Goal: Task Accomplishment & Management: Manage account settings

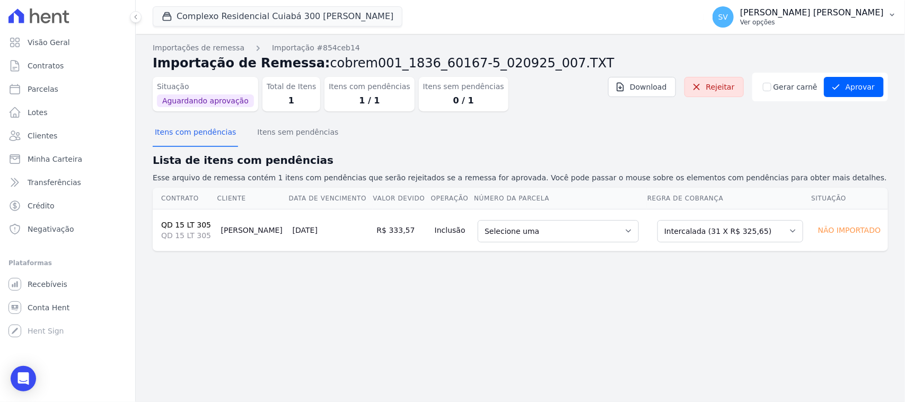
click at [788, 25] on p "Ver opções" at bounding box center [812, 22] width 144 height 8
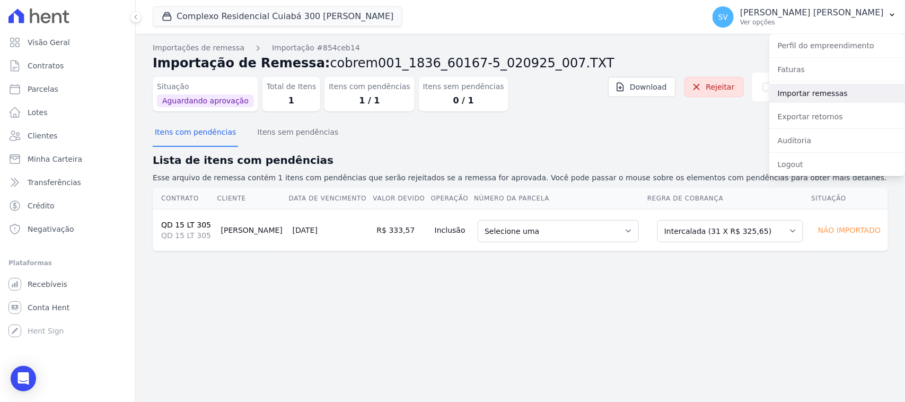
click at [828, 98] on link "Importar remessas" at bounding box center [837, 93] width 136 height 19
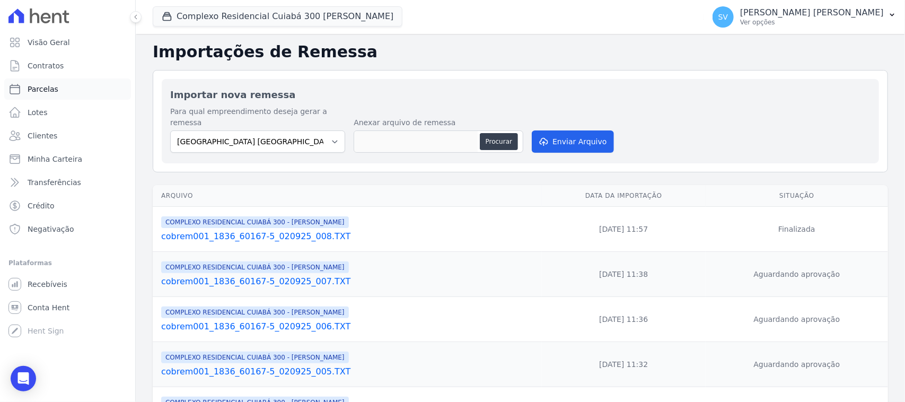
click at [64, 91] on link "Parcelas" at bounding box center [67, 88] width 127 height 21
select select
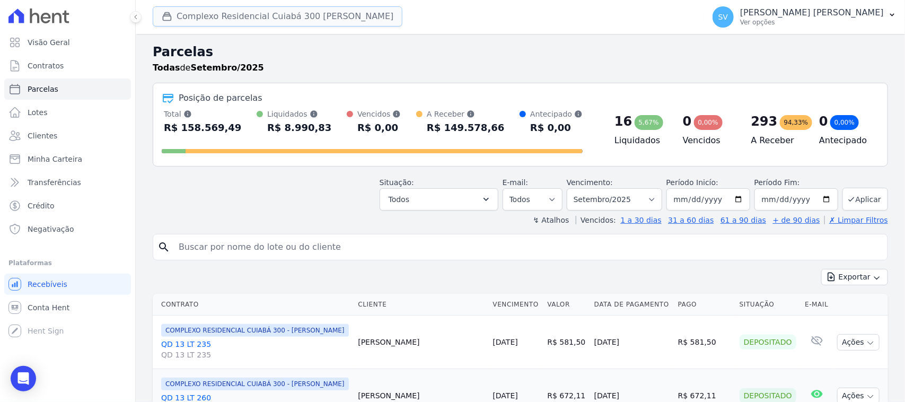
click at [258, 13] on button "Complexo Residencial Cuiabá 300 [PERSON_NAME]" at bounding box center [278, 16] width 250 height 20
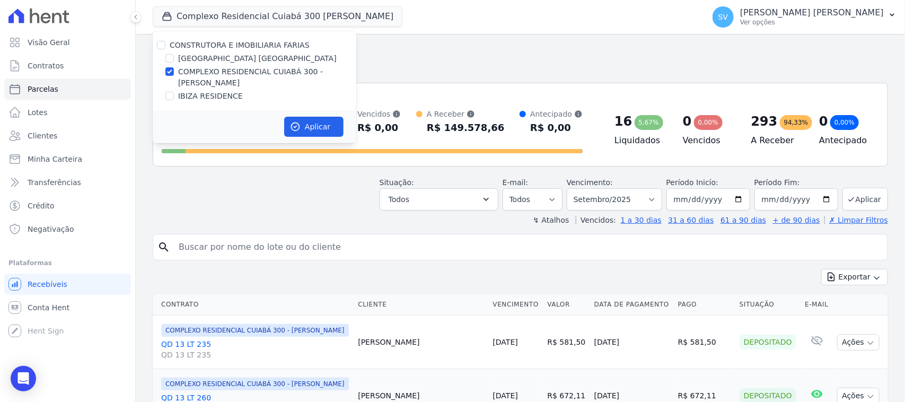
click at [287, 161] on div "Posição de parcelas Total Soma das parcelas pagas, vencidas, em aberto e agenda…" at bounding box center [520, 125] width 735 height 84
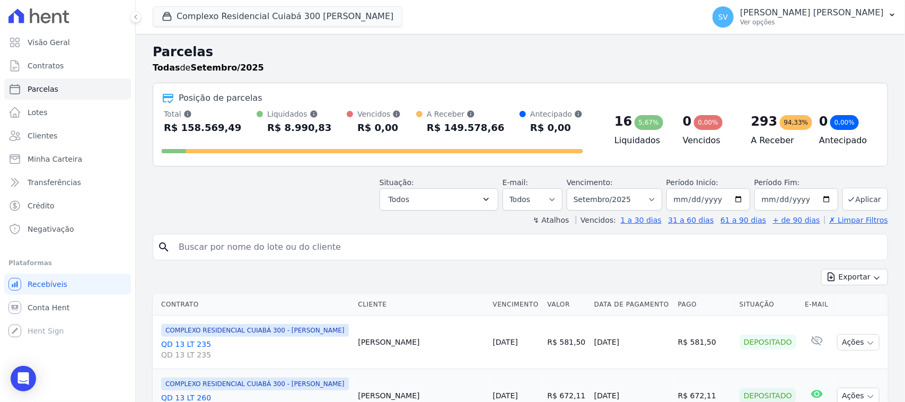
click at [306, 234] on div "search" at bounding box center [520, 247] width 735 height 26
click at [306, 238] on input "search" at bounding box center [527, 246] width 711 height 21
paste input "Josiely Rondon Pedroso"
type input "Josiely Rondon Pedroso"
select select
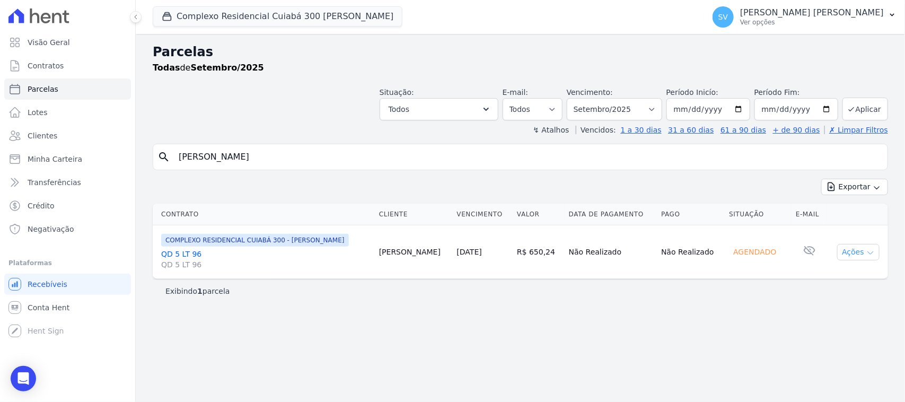
drag, startPoint x: 851, startPoint y: 249, endPoint x: 844, endPoint y: 260, distance: 12.6
click at [851, 250] on button "Ações" at bounding box center [858, 252] width 42 height 16
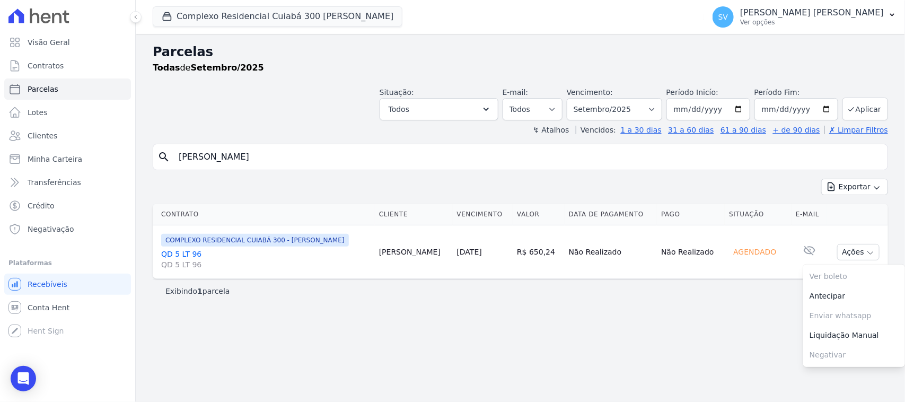
click at [689, 305] on div "Parcelas Todas de Setembro/2025 Situação: Agendado Em Aberto Pago Processando C…" at bounding box center [520, 218] width 769 height 368
click at [631, 293] on div "Exibindo 1 parcela" at bounding box center [520, 291] width 710 height 11
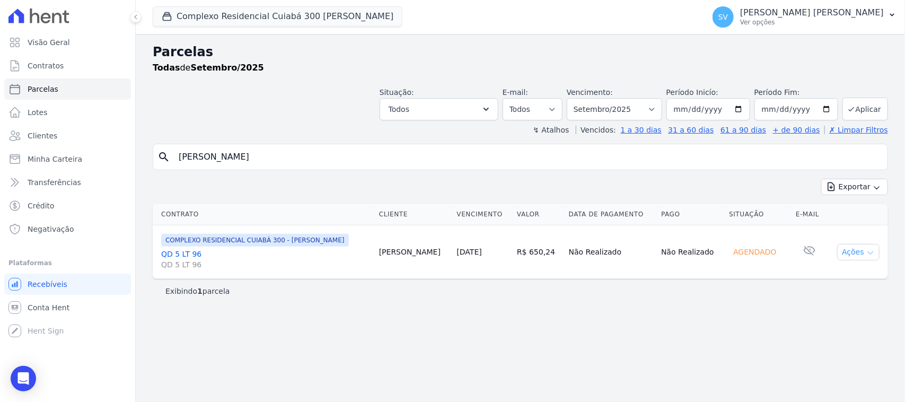
click at [854, 250] on button "Ações" at bounding box center [858, 252] width 42 height 16
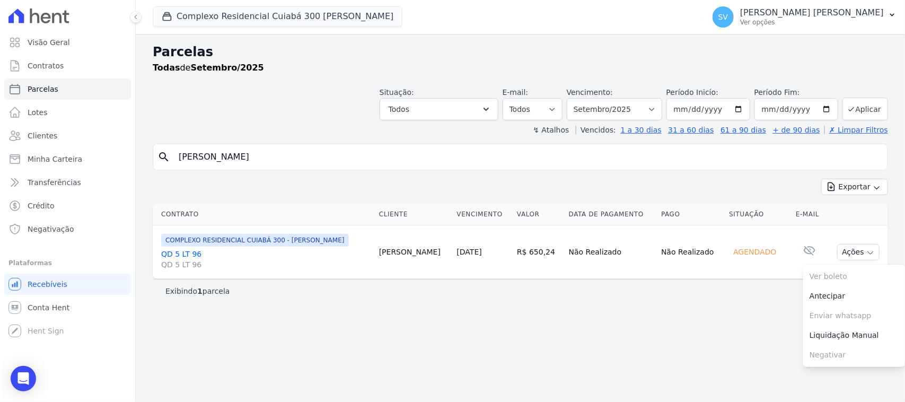
click at [717, 300] on div "Exibindo 1 parcela" at bounding box center [520, 291] width 735 height 24
click at [769, 14] on p "[PERSON_NAME] [PERSON_NAME]" at bounding box center [812, 12] width 144 height 11
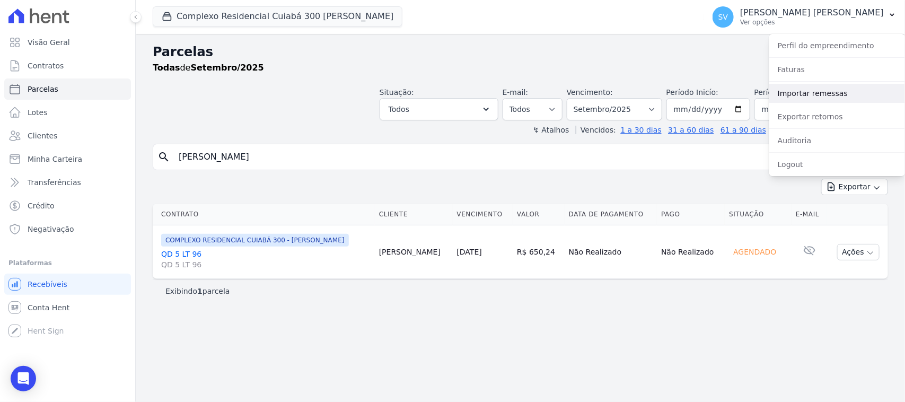
click at [845, 100] on link "Importar remessas" at bounding box center [837, 93] width 136 height 19
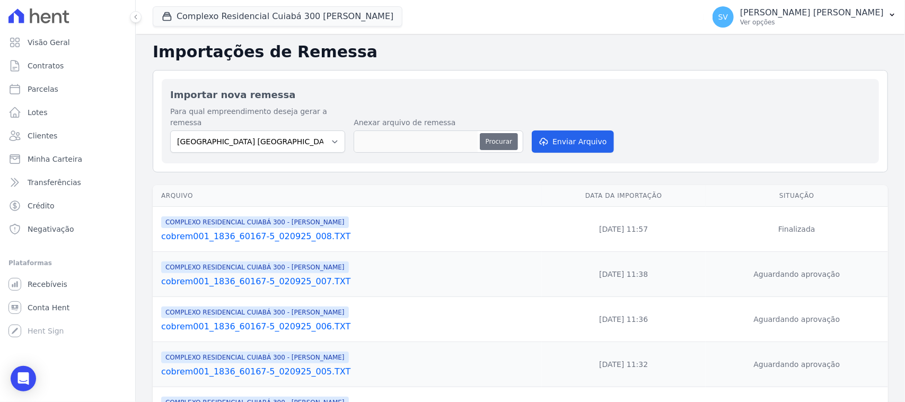
click at [488, 135] on button "Procurar" at bounding box center [499, 141] width 38 height 17
type input "cobrem001_1836_60167-5_020925_009.TXT"
click at [575, 132] on button "Enviar Arquivo" at bounding box center [572, 141] width 82 height 22
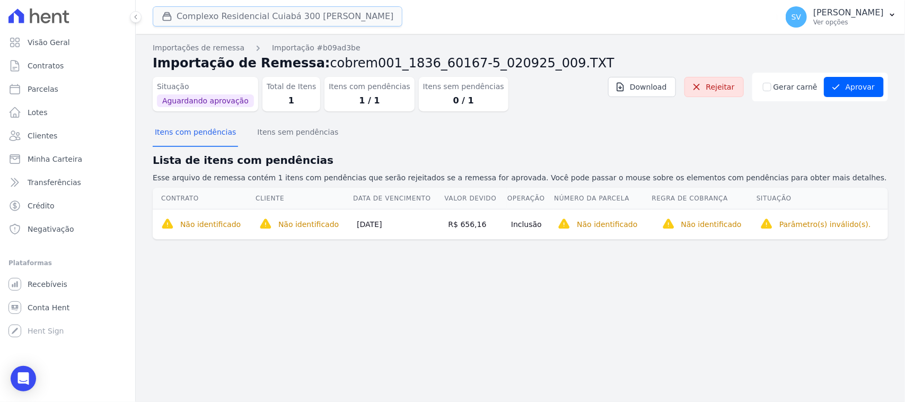
click at [198, 21] on button "Complexo Residencial Cuiabá 300 [PERSON_NAME]" at bounding box center [278, 16] width 250 height 20
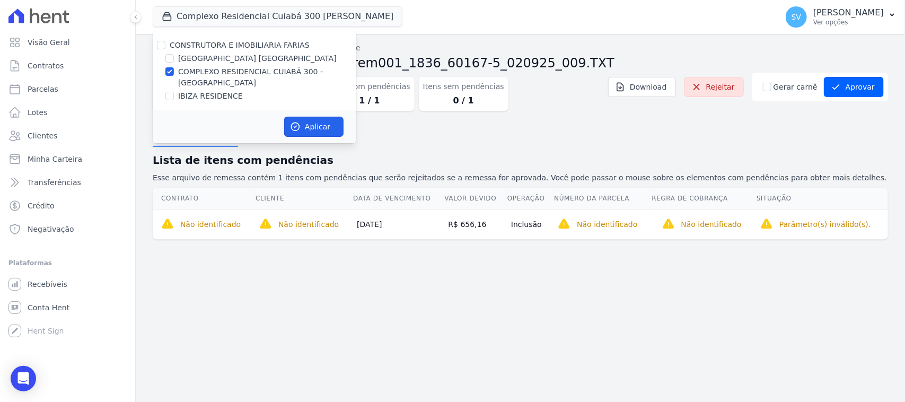
drag, startPoint x: 327, startPoint y: 126, endPoint x: 340, endPoint y: 142, distance: 20.8
click at [327, 126] on button "Aplicar" at bounding box center [313, 127] width 59 height 20
click at [440, 276] on div "Importações de remessa Importação #b09ad3be Importação de Remessa: cobrem001_18…" at bounding box center [520, 218] width 769 height 368
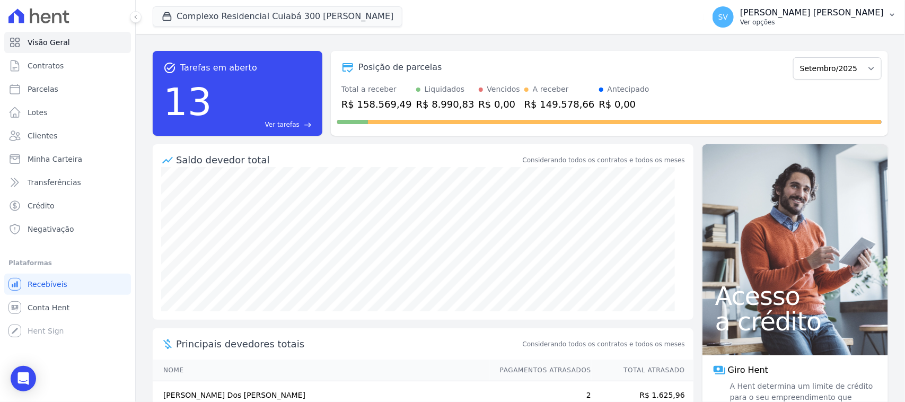
click at [801, 13] on p "[PERSON_NAME] [PERSON_NAME]" at bounding box center [812, 12] width 144 height 11
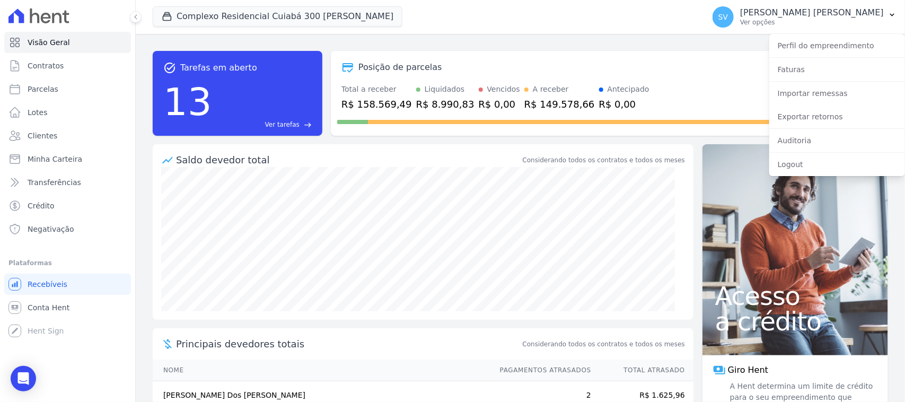
click at [565, 67] on div "Posição de parcelas" at bounding box center [562, 67] width 451 height 13
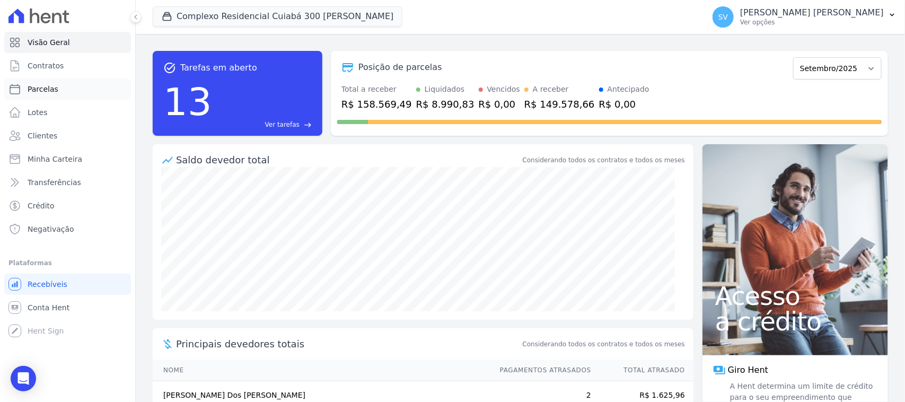
click at [85, 78] on link "Parcelas" at bounding box center [67, 88] width 127 height 21
select select
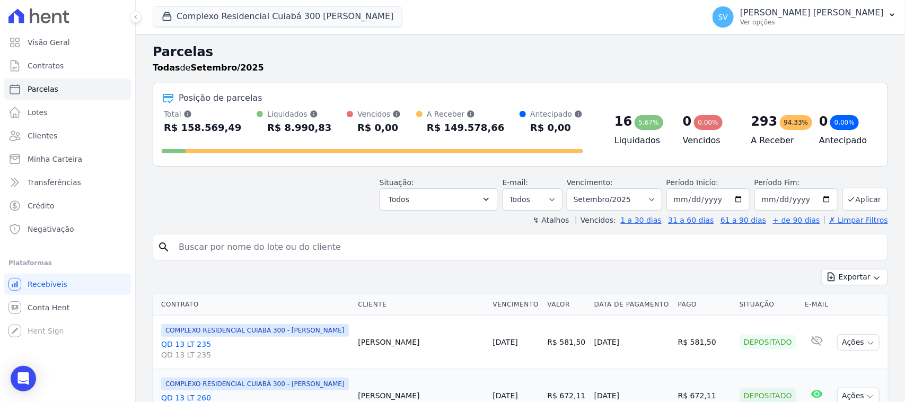
click at [336, 253] on input "search" at bounding box center [527, 246] width 711 height 21
paste input "[PERSON_NAME]"
type input "[PERSON_NAME]"
select select
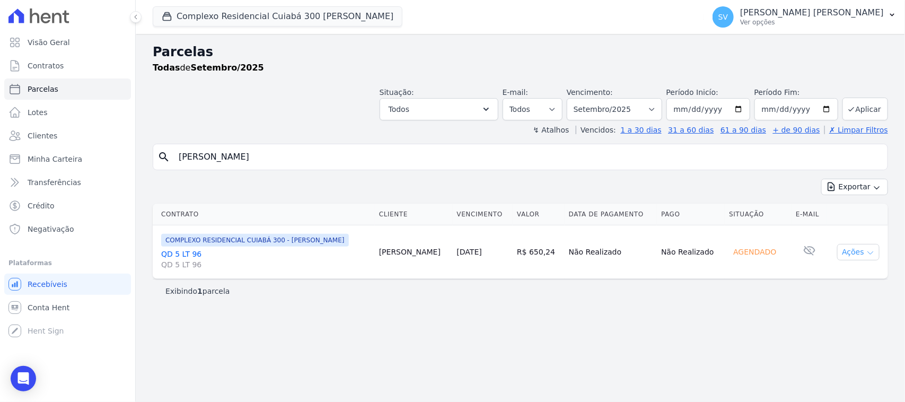
click at [851, 252] on button "Ações" at bounding box center [858, 252] width 42 height 16
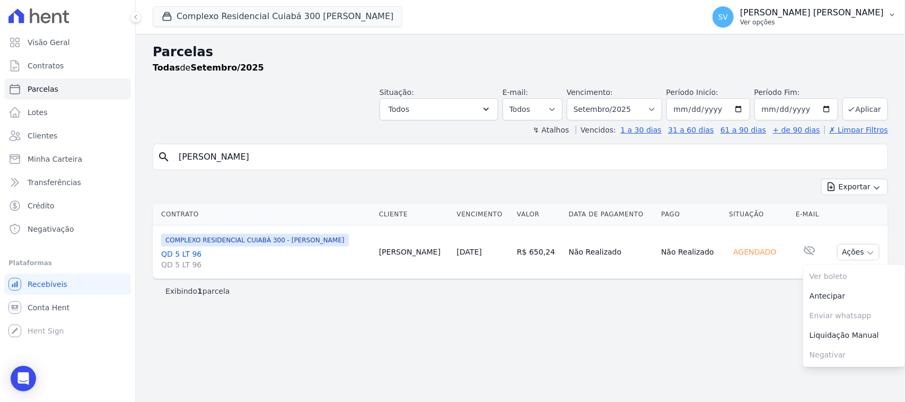
click at [832, 21] on p "Ver opções" at bounding box center [812, 22] width 144 height 8
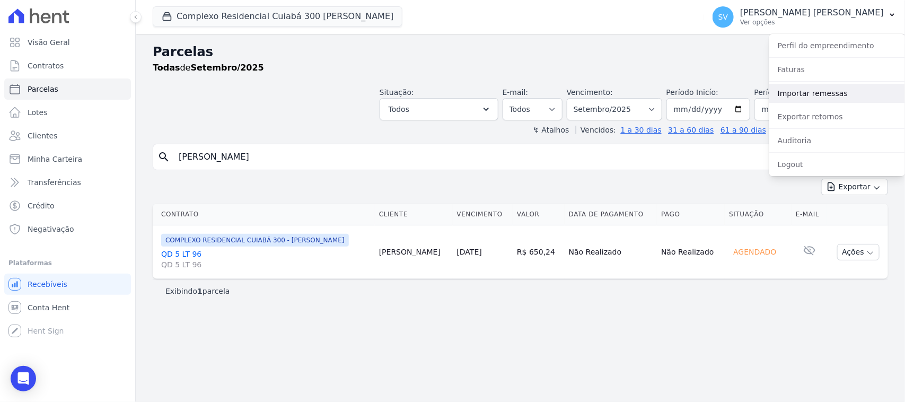
click at [811, 88] on link "Importar remessas" at bounding box center [837, 93] width 136 height 19
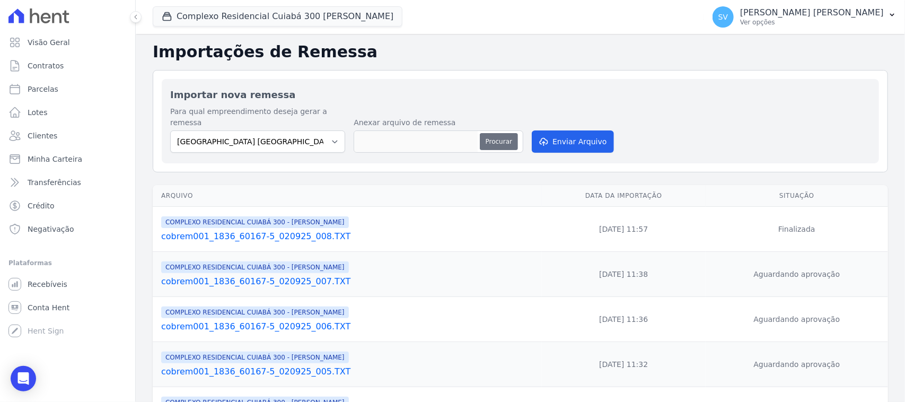
click at [491, 134] on button "Procurar" at bounding box center [499, 141] width 38 height 17
click at [285, 136] on select "[GEOGRAPHIC_DATA] COMPLEXO RESIDENCIAL [GEOGRAPHIC_DATA] 300 - [GEOGRAPHIC_DATA…" at bounding box center [257, 141] width 175 height 22
select select "a999329b-d322-46c5-b2df-9163b092fb9b"
click at [170, 130] on select "[GEOGRAPHIC_DATA] COMPLEXO RESIDENCIAL [GEOGRAPHIC_DATA] 300 - [GEOGRAPHIC_DATA…" at bounding box center [257, 141] width 175 height 22
drag, startPoint x: 501, startPoint y: 139, endPoint x: 494, endPoint y: 130, distance: 10.9
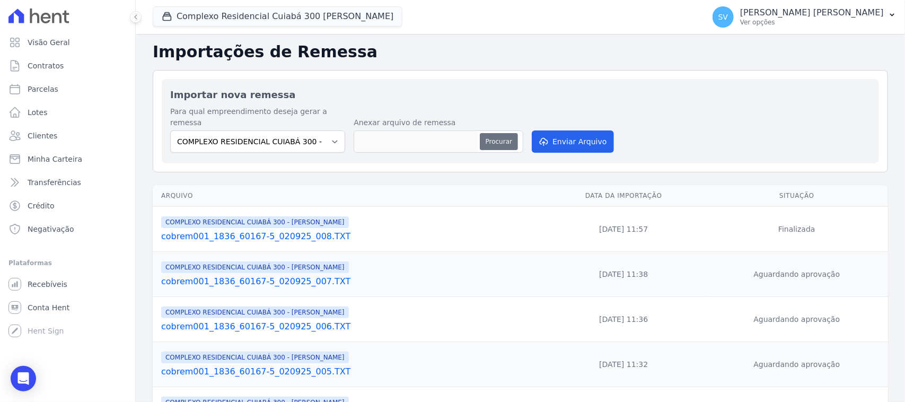
click at [500, 138] on div "Procurar" at bounding box center [438, 141] width 170 height 22
click at [504, 133] on button "Procurar" at bounding box center [499, 141] width 38 height 17
type input "cobrem001_1836_60167-5_020925_009.TXT"
click at [541, 138] on icon "submit" at bounding box center [543, 142] width 7 height 8
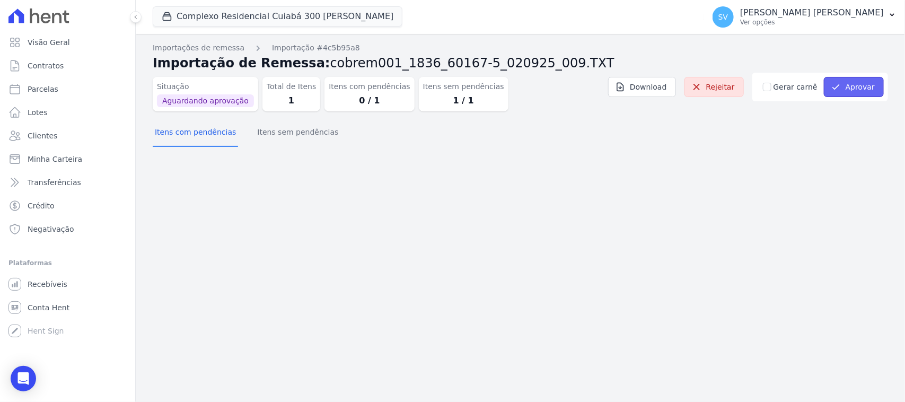
click at [847, 79] on button "Aprovar" at bounding box center [853, 87] width 60 height 20
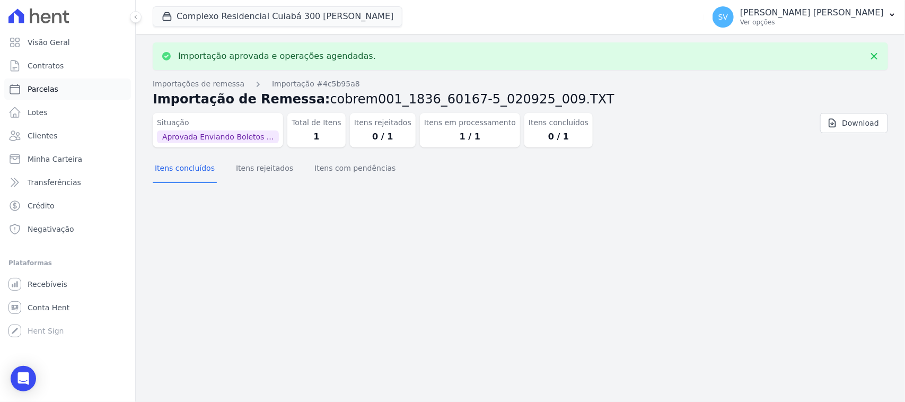
click at [85, 87] on link "Parcelas" at bounding box center [67, 88] width 127 height 21
select select
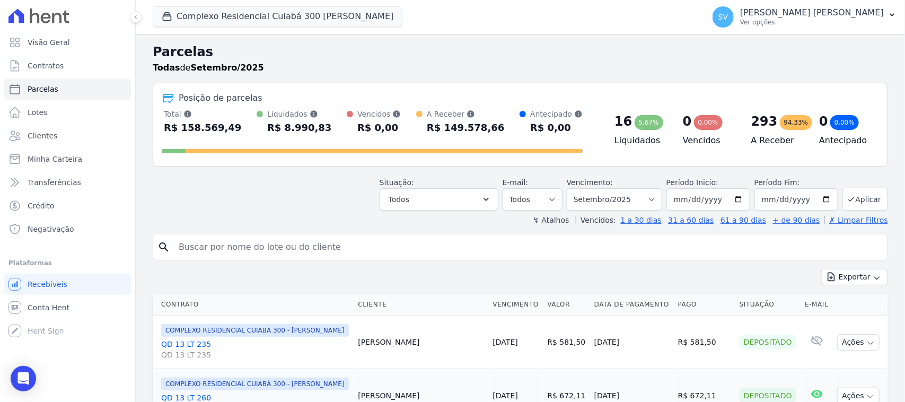
click at [391, 237] on input "search" at bounding box center [527, 246] width 711 height 21
paste input "[PERSON_NAME]"
click at [411, 237] on input "[PERSON_NAME]" at bounding box center [527, 246] width 711 height 21
type input "[PERSON_NAME]"
select select
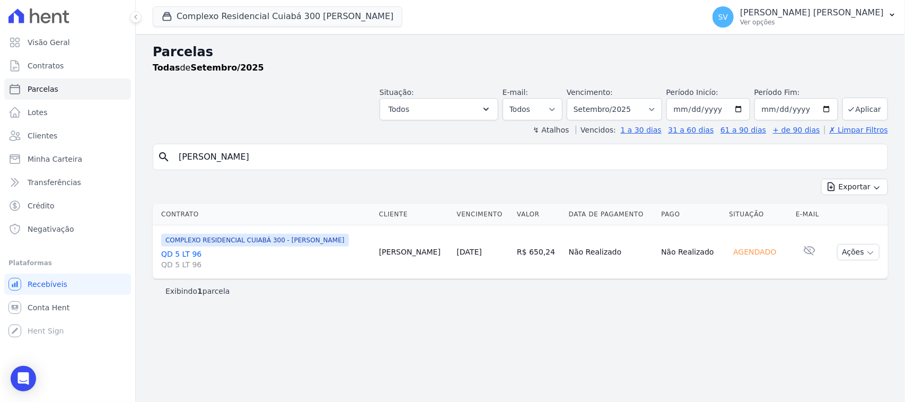
click at [356, 155] on input "[PERSON_NAME]" at bounding box center [527, 156] width 711 height 21
click at [626, 110] on select "Filtrar por período ──────── Todos os meses Abril/2024 Maio/2024 Junho/2024 Jul…" at bounding box center [613, 109] width 95 height 22
select select "02/2025"
click at [580, 98] on select "Filtrar por período ──────── Todos os meses Abril/2024 Maio/2024 Junho/2024 Jul…" at bounding box center [613, 109] width 95 height 22
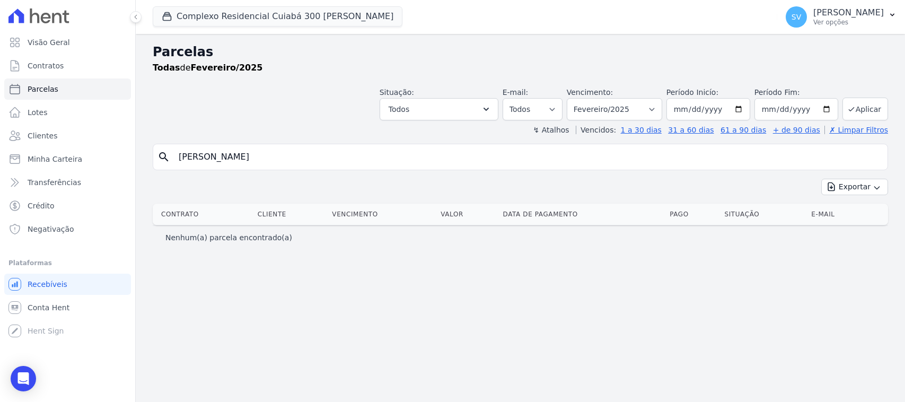
select select
click at [611, 104] on select "Filtrar por período ──────── Todos os meses Abril/2024 Maio/2024 Junho/2024 Jul…" at bounding box center [613, 109] width 95 height 22
select select "09/2025"
click at [580, 98] on select "Filtrar por período ──────── Todos os meses Abril/2024 Maio/2024 Junho/2024 Jul…" at bounding box center [613, 109] width 95 height 22
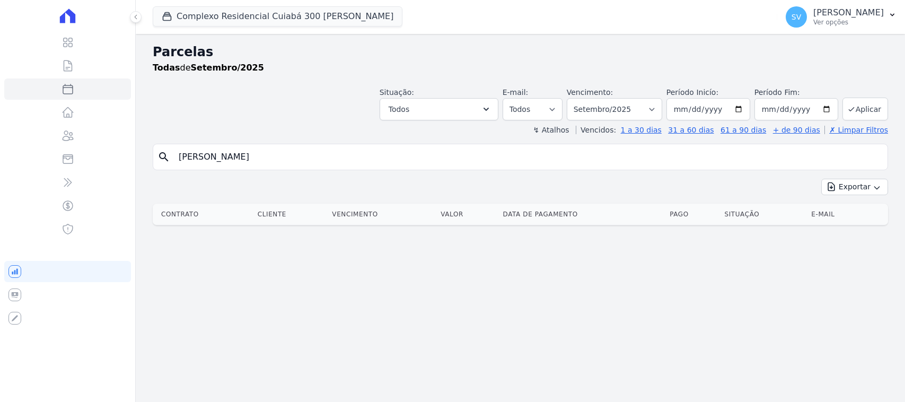
select select
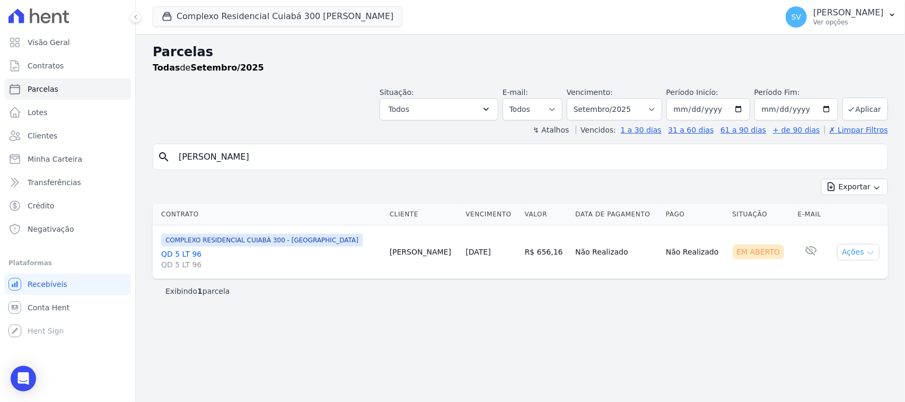
click at [852, 259] on button "Ações" at bounding box center [858, 252] width 42 height 16
click at [834, 278] on link "Ver boleto" at bounding box center [854, 277] width 102 height 20
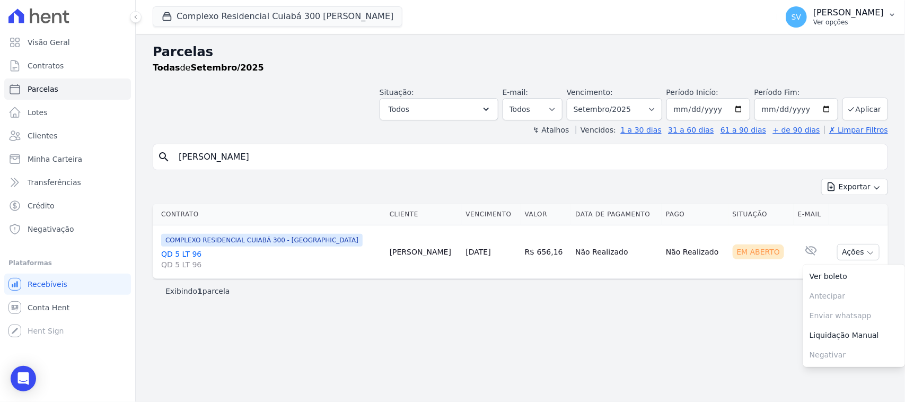
click at [829, 19] on p "Ver opções" at bounding box center [848, 22] width 70 height 8
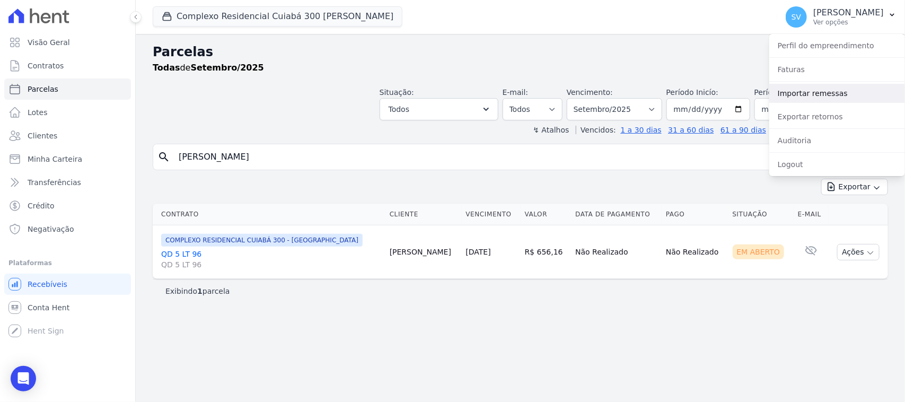
click at [835, 95] on link "Importar remessas" at bounding box center [837, 93] width 136 height 19
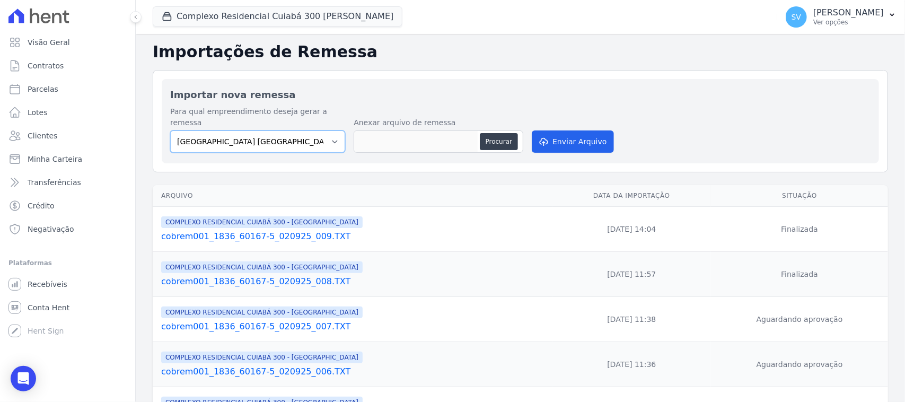
drag, startPoint x: 286, startPoint y: 130, endPoint x: 287, endPoint y: 199, distance: 69.4
click at [286, 131] on select "[GEOGRAPHIC_DATA] COMPLEXO RESIDENCIAL [GEOGRAPHIC_DATA] 300 - [GEOGRAPHIC_DATA…" at bounding box center [257, 141] width 175 height 22
select select "a999329b-d322-46c5-b2df-9163b092fb9b"
click at [170, 130] on select "[GEOGRAPHIC_DATA] COMPLEXO RESIDENCIAL [GEOGRAPHIC_DATA] 300 - [GEOGRAPHIC_DATA…" at bounding box center [257, 141] width 175 height 22
click at [504, 133] on button "Procurar" at bounding box center [499, 141] width 38 height 17
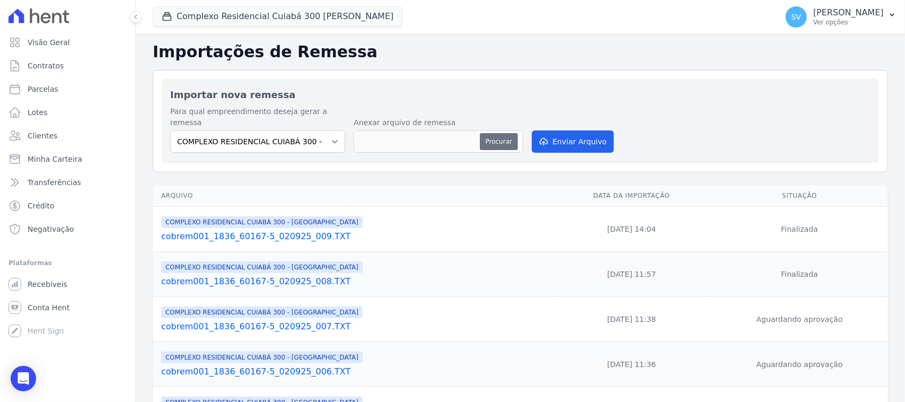
type input "cobrem001_1836_60167-5_020925_010.TXT"
click at [267, 25] on button "Complexo Residencial Cuiabá 300 [PERSON_NAME]" at bounding box center [278, 16] width 250 height 20
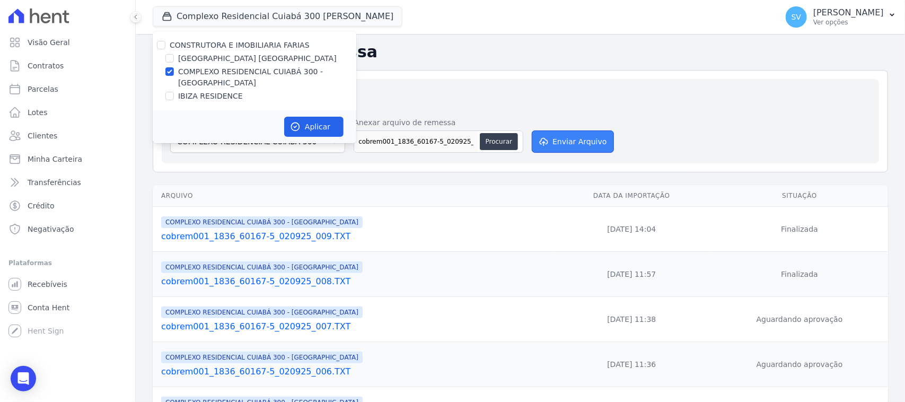
click at [568, 130] on button "Enviar Arquivo" at bounding box center [572, 141] width 82 height 22
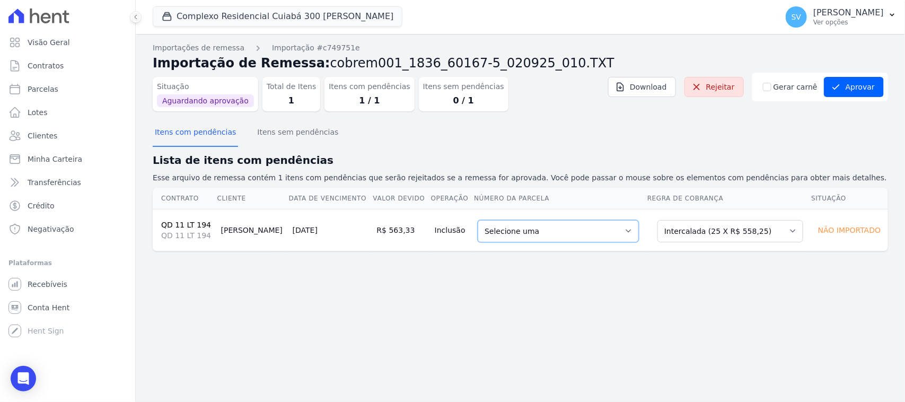
click at [550, 225] on select "Selecione uma 1 - [DATE] - R$ 558,25 - Agendado 2 - [DATE] - R$ 558,25 - Agenda…" at bounding box center [557, 231] width 161 height 22
click at [282, 130] on button "Itens sem pendências" at bounding box center [297, 133] width 85 height 28
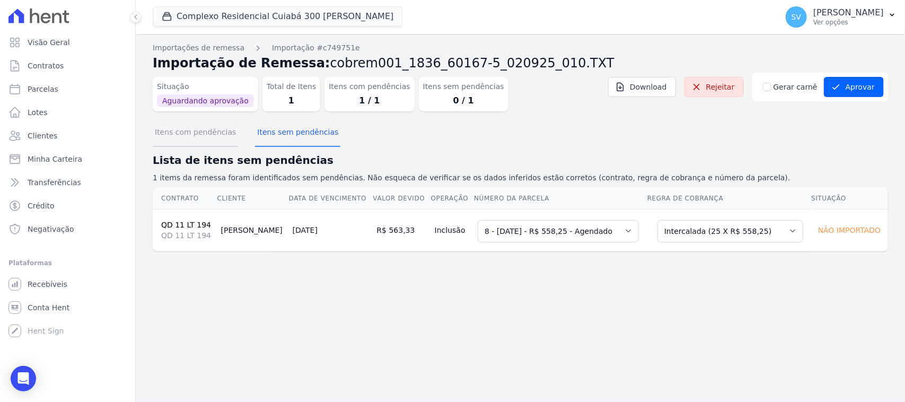
click at [202, 135] on button "Itens com pendências" at bounding box center [195, 133] width 85 height 28
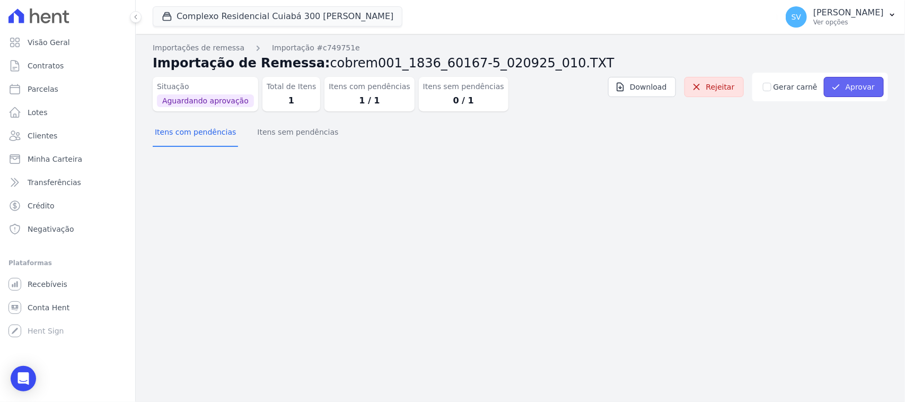
click at [858, 85] on button "Aprovar" at bounding box center [853, 87] width 60 height 20
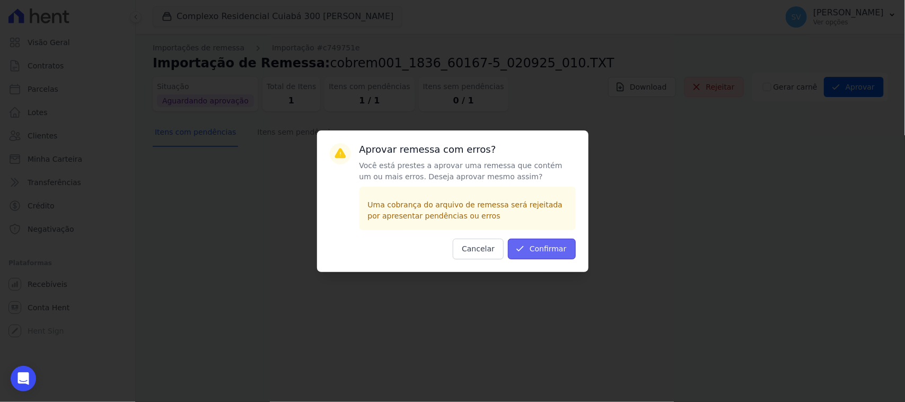
click at [525, 251] on icon "submit" at bounding box center [520, 248] width 11 height 11
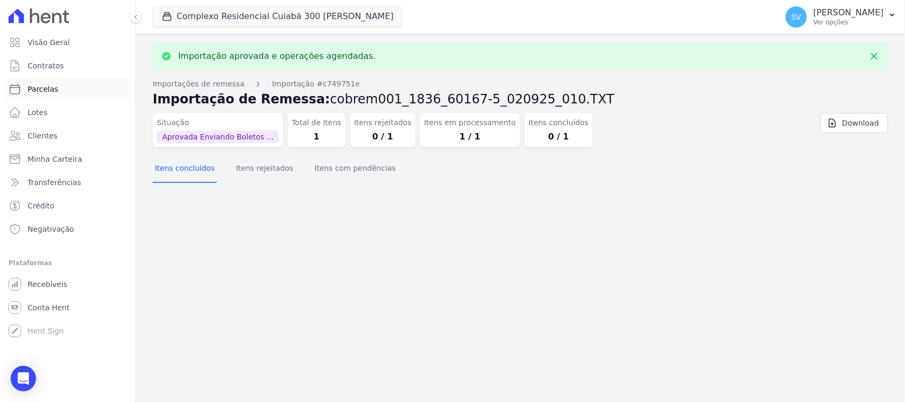
click at [66, 86] on link "Parcelas" at bounding box center [67, 88] width 127 height 21
select select
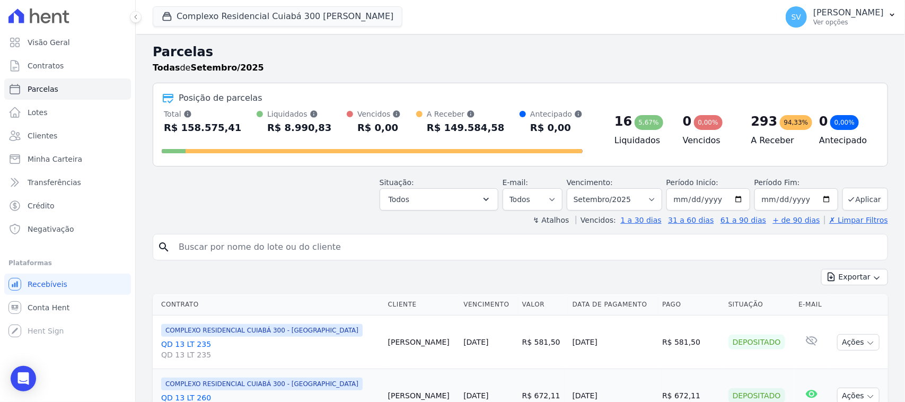
click at [387, 244] on input "search" at bounding box center [527, 246] width 711 height 21
paste input "Thiago César Pereira Vieira Cesar"
drag, startPoint x: 308, startPoint y: 251, endPoint x: 285, endPoint y: 251, distance: 23.8
click at [285, 251] on input "Thiago César Pereira Vieira Cesar" at bounding box center [527, 246] width 711 height 21
type input "Thiago César Pereira Vieira"
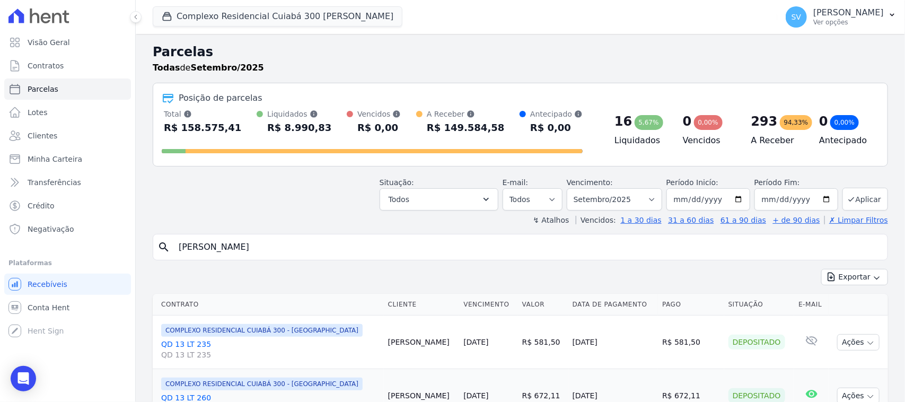
select select
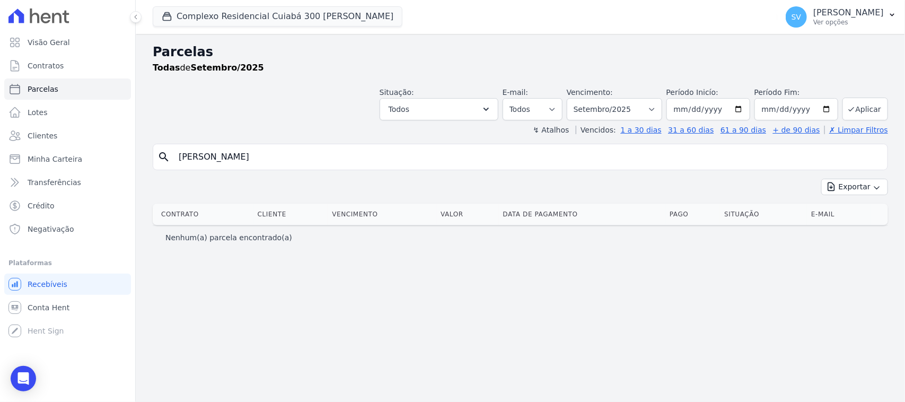
click at [211, 157] on input "Thiago César Pereira Vieira" at bounding box center [527, 156] width 711 height 21
click at [216, 161] on input "Thiago César Pereira Vieira" at bounding box center [527, 156] width 711 height 21
type input "Thiago Cesar Pereira Vieira"
select select
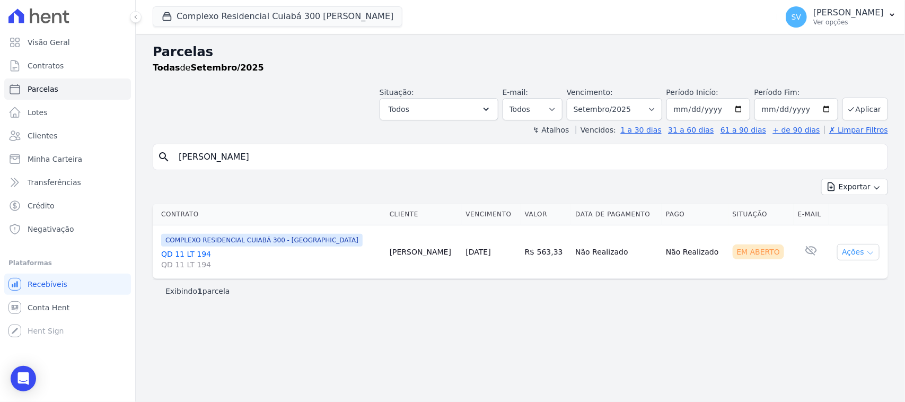
click at [857, 252] on button "Ações" at bounding box center [858, 252] width 42 height 16
click at [815, 273] on link "Ver boleto" at bounding box center [854, 277] width 102 height 20
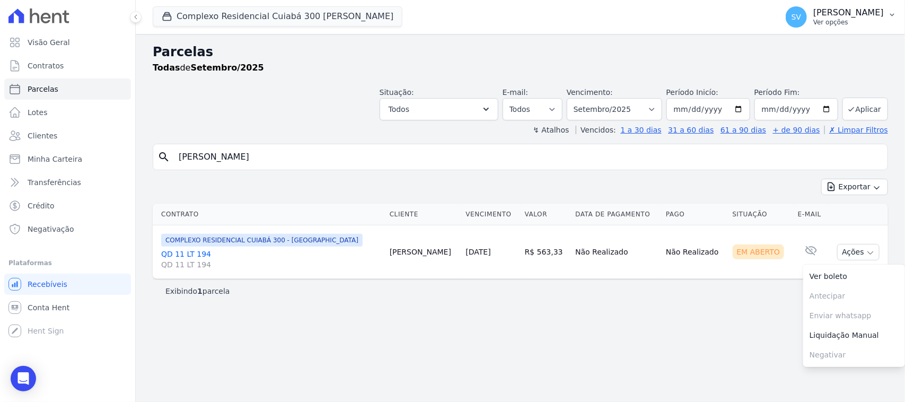
click at [834, 19] on p "Ver opções" at bounding box center [848, 22] width 70 height 8
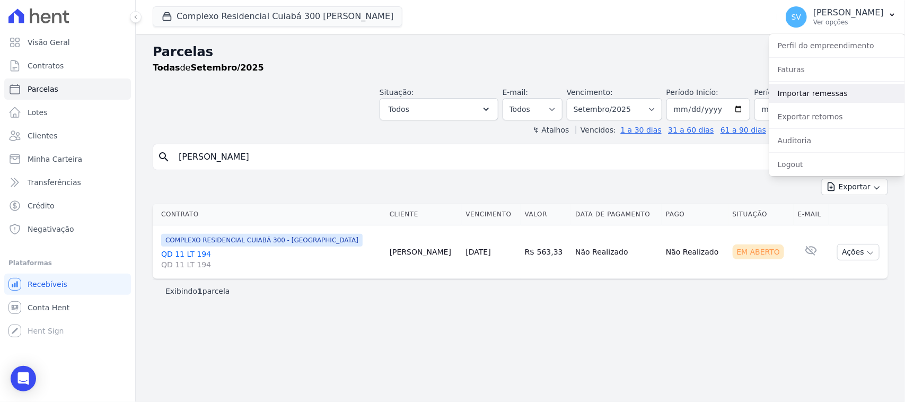
click at [828, 96] on link "Importar remessas" at bounding box center [837, 93] width 136 height 19
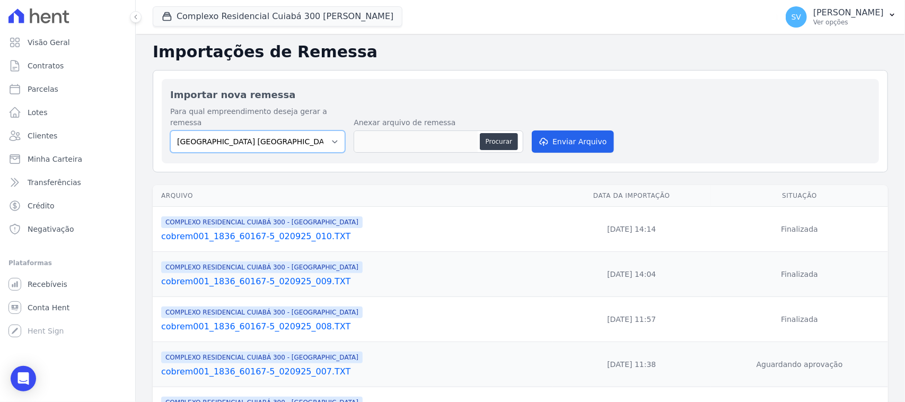
click at [255, 131] on select "BAHAMAS EAST VILLAGE COMPLEXO RESIDENCIAL CUIABÁ 300 - JOÃO DE BARRO IBIZA RESI…" at bounding box center [257, 141] width 175 height 22
select select "a999329b-d322-46c5-b2df-9163b092fb9b"
click at [170, 130] on select "BAHAMAS EAST VILLAGE COMPLEXO RESIDENCIAL CUIABÁ 300 - JOÃO DE BARRO IBIZA RESI…" at bounding box center [257, 141] width 175 height 22
click at [488, 133] on button "Procurar" at bounding box center [499, 141] width 38 height 17
type input "cobrem001_1836_60167-5_020925_011.TXT"
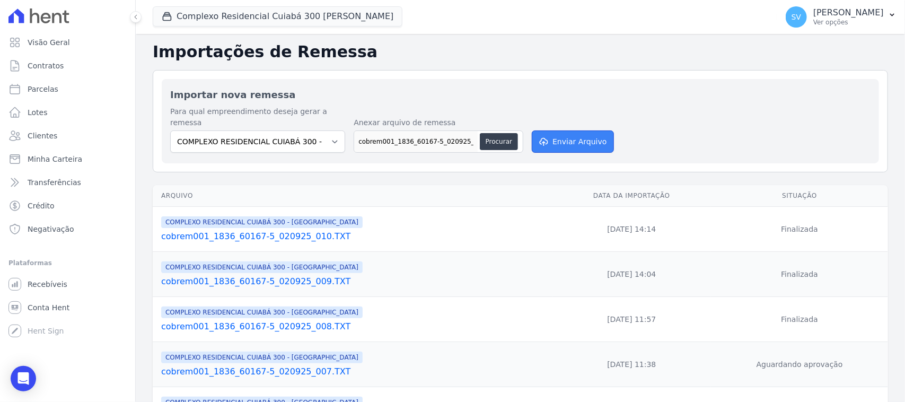
click at [587, 134] on button "Enviar Arquivo" at bounding box center [572, 141] width 82 height 22
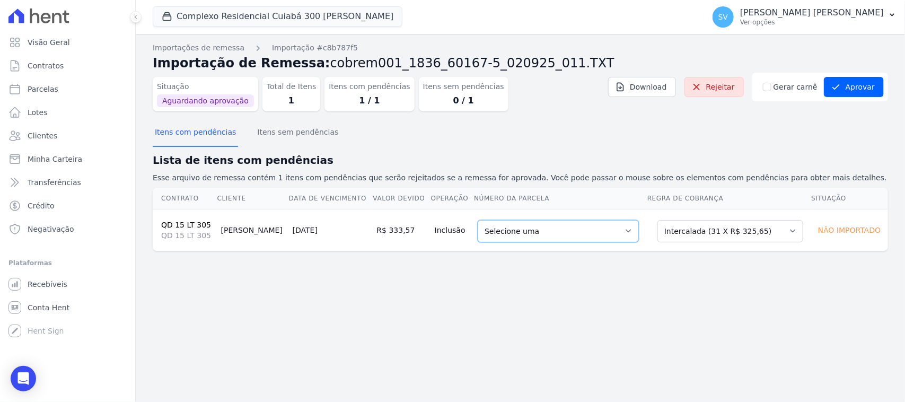
click at [613, 232] on select "Selecione uma 4 - 20/10/2025 - R$ 325,65 - Agendado 5 - 20/11/2025 - R$ 325,65 …" at bounding box center [557, 231] width 161 height 22
click at [620, 286] on div "Importações de remessa Importação #c8b787f5 Importação de Remessa: cobrem001_18…" at bounding box center [520, 218] width 769 height 368
click at [85, 96] on link "Parcelas" at bounding box center [67, 88] width 127 height 21
select select
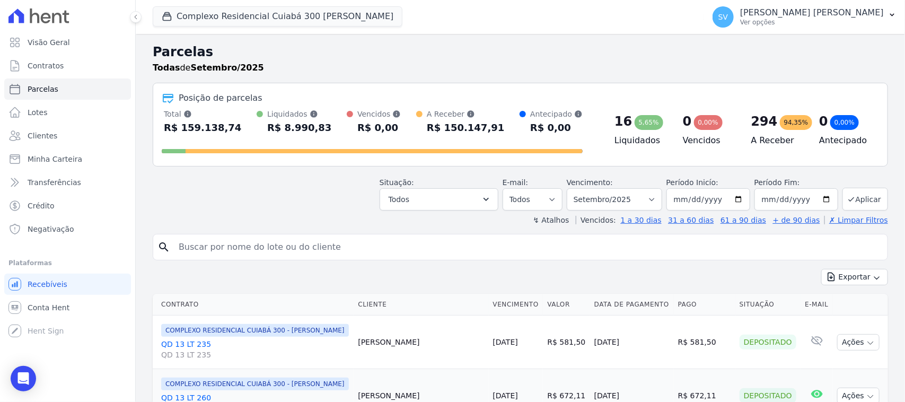
click at [351, 249] on input "search" at bounding box center [527, 246] width 711 height 21
paste input "Aparecida [PERSON_NAME]"
type input "APARECIDA FRANCISCA DA SILVA"
drag, startPoint x: 610, startPoint y: 198, endPoint x: 608, endPoint y: 227, distance: 29.2
click at [610, 198] on select "Filtrar por período ──────── Todos os meses Abril/2024 Maio/2024 Junho/2024 Jul…" at bounding box center [613, 199] width 95 height 22
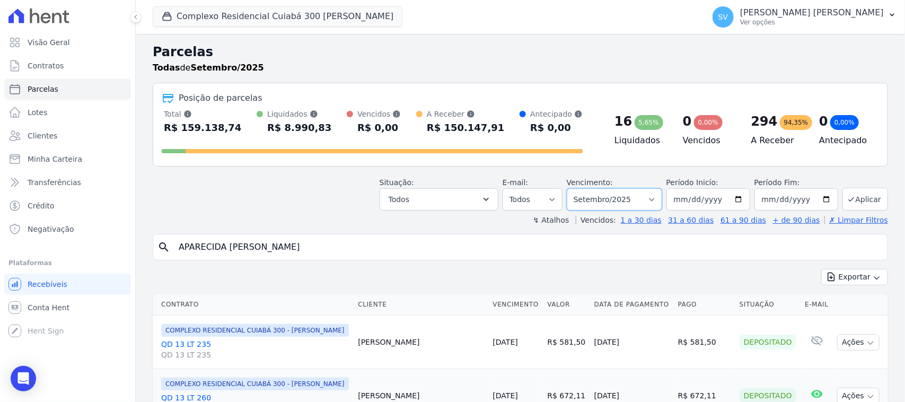
select select "08/2025"
click at [570, 188] on select "Filtrar por período ──────── Todos os meses Abril/2024 Maio/2024 Junho/2024 Jul…" at bounding box center [613, 199] width 95 height 22
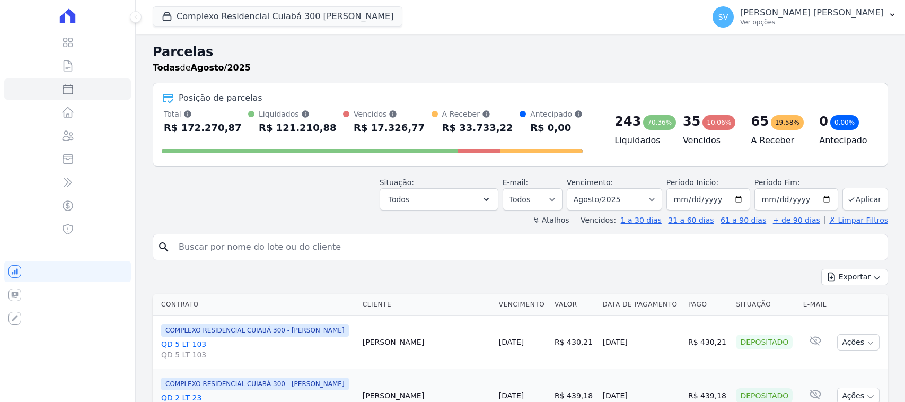
select select
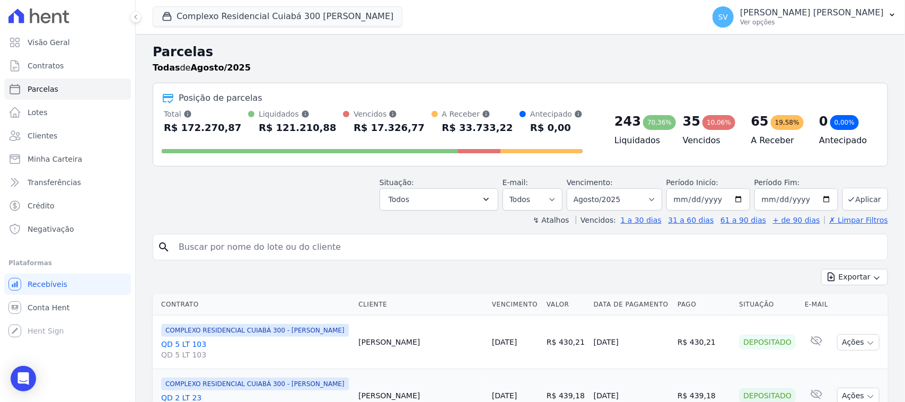
click at [376, 242] on input "search" at bounding box center [527, 246] width 711 height 21
paste input "Aparecida [PERSON_NAME]"
type input "Aparecida [PERSON_NAME]"
select select
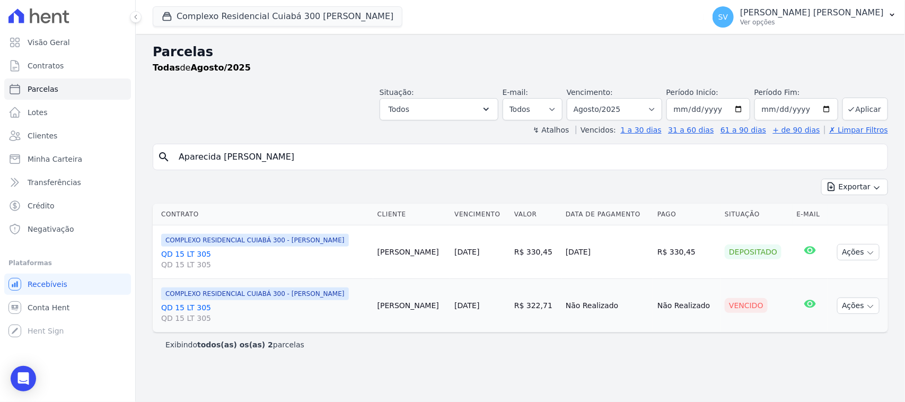
click at [631, 370] on div "Parcelas Todas [PERSON_NAME]/2025 Situação: Agendado Em Aberto Pago Processando…" at bounding box center [520, 218] width 769 height 368
click at [853, 296] on td "Ações Ver boleto [GEOGRAPHIC_DATA] Antecipação não disponível Enviar whatsapp É…" at bounding box center [857, 306] width 60 height 54
click at [855, 305] on button "Ações" at bounding box center [858, 305] width 42 height 16
click at [844, 324] on link "Ver boleto" at bounding box center [854, 330] width 102 height 20
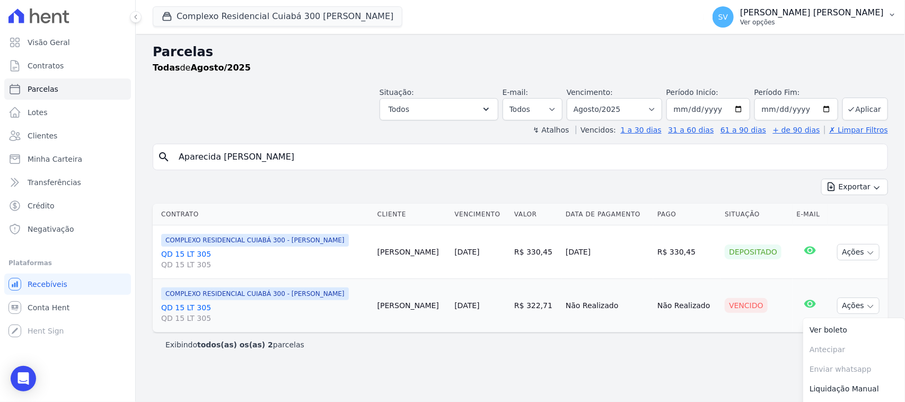
drag, startPoint x: 772, startPoint y: 16, endPoint x: 801, endPoint y: 24, distance: 30.6
click at [772, 16] on p "[PERSON_NAME]" at bounding box center [812, 12] width 144 height 11
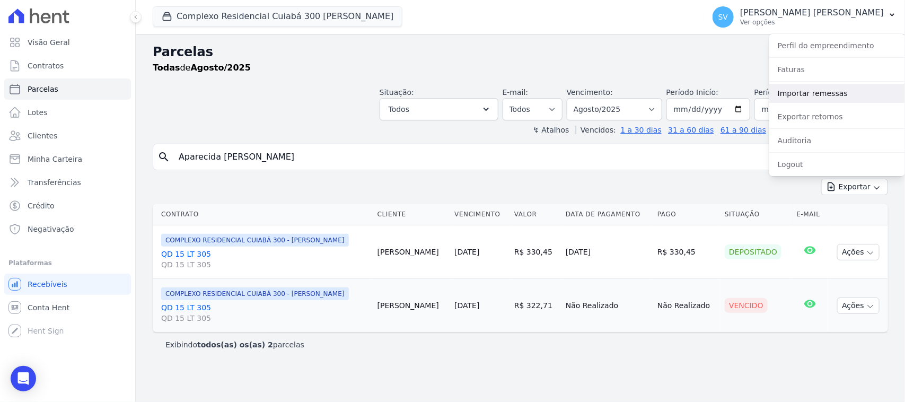
click at [811, 91] on link "Importar remessas" at bounding box center [837, 93] width 136 height 19
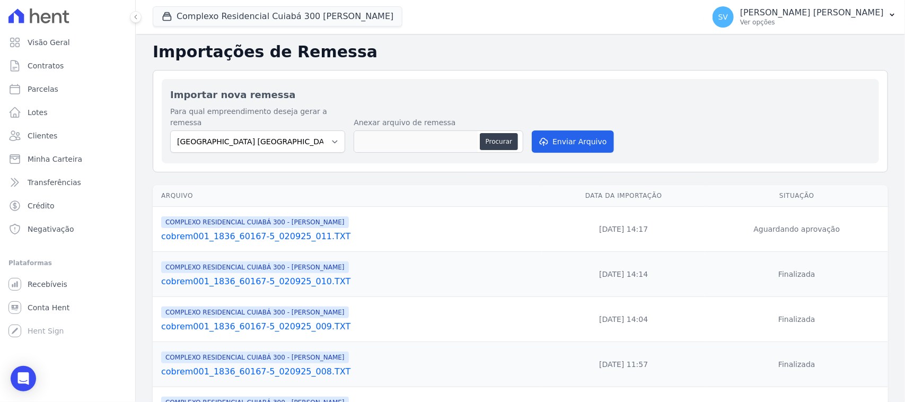
drag, startPoint x: 747, startPoint y: 128, endPoint x: 375, endPoint y: 119, distance: 372.1
click at [738, 126] on div "Para qual empreendimento deseja gerar a remessa BAHAMAS EAST VILLAGE COMPLEXO R…" at bounding box center [520, 130] width 700 height 49
drag, startPoint x: 800, startPoint y: 214, endPoint x: 633, endPoint y: 208, distance: 167.0
click at [798, 214] on td "Aguardando aprovação" at bounding box center [796, 229] width 182 height 45
click at [615, 214] on td "02/09/2025, 14:17" at bounding box center [624, 229] width 164 height 45
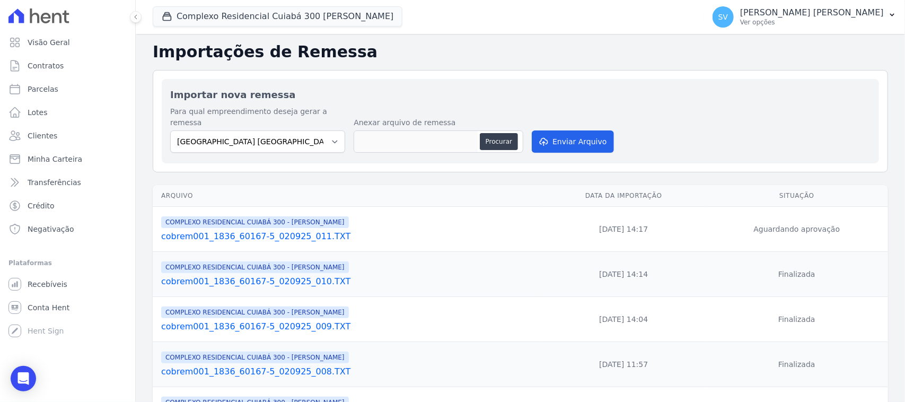
click at [295, 231] on link "cobrem001_1836_60167-5_020925_011.TXT" at bounding box center [349, 236] width 376 height 13
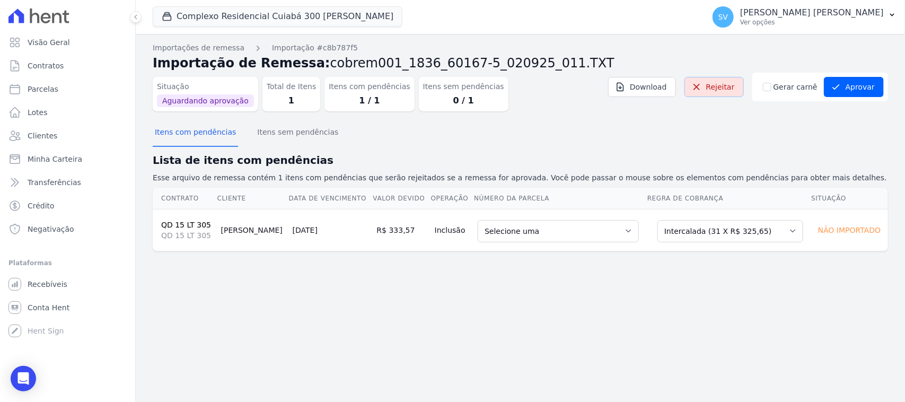
drag, startPoint x: 703, startPoint y: 82, endPoint x: 474, endPoint y: 49, distance: 231.3
click at [702, 83] on icon at bounding box center [696, 87] width 11 height 11
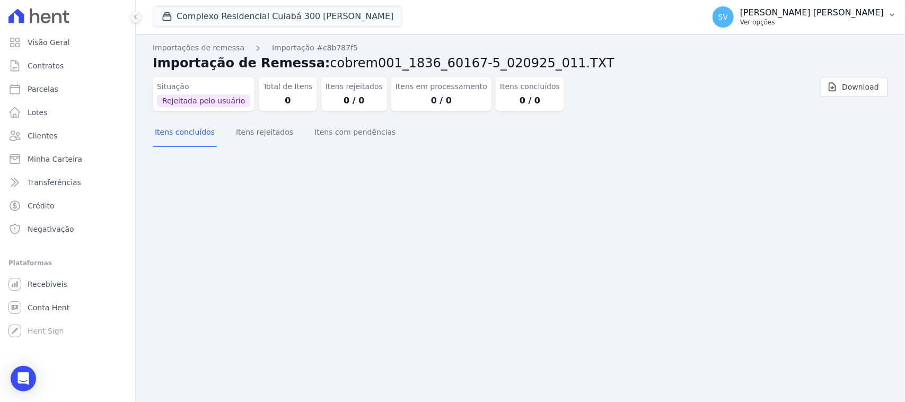
click at [769, 16] on p "[PERSON_NAME]" at bounding box center [812, 12] width 144 height 11
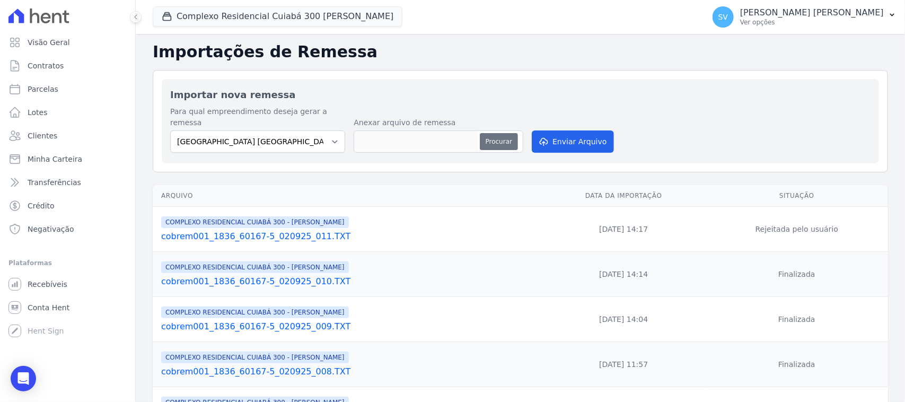
click at [489, 136] on button "Procurar" at bounding box center [499, 141] width 38 height 17
type input "cobrem001_1836_60167-5_020925_012.TXT"
click at [587, 134] on button "Enviar Arquivo" at bounding box center [572, 141] width 82 height 22
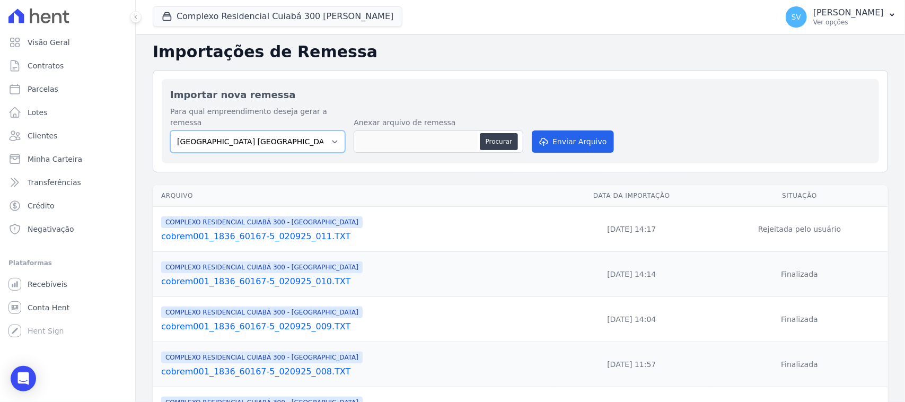
click at [228, 133] on select "[GEOGRAPHIC_DATA] COMPLEXO RESIDENCIAL [GEOGRAPHIC_DATA] 300 - [GEOGRAPHIC_DATA…" at bounding box center [257, 141] width 175 height 22
select select "a999329b-d322-46c5-b2df-9163b092fb9b"
click at [170, 130] on select "[GEOGRAPHIC_DATA] COMPLEXO RESIDENCIAL [GEOGRAPHIC_DATA] 300 - [GEOGRAPHIC_DATA…" at bounding box center [257, 141] width 175 height 22
click at [495, 133] on button "Procurar" at bounding box center [499, 141] width 38 height 17
type input "cobrem001_1836_60167-5_020925_012.TXT"
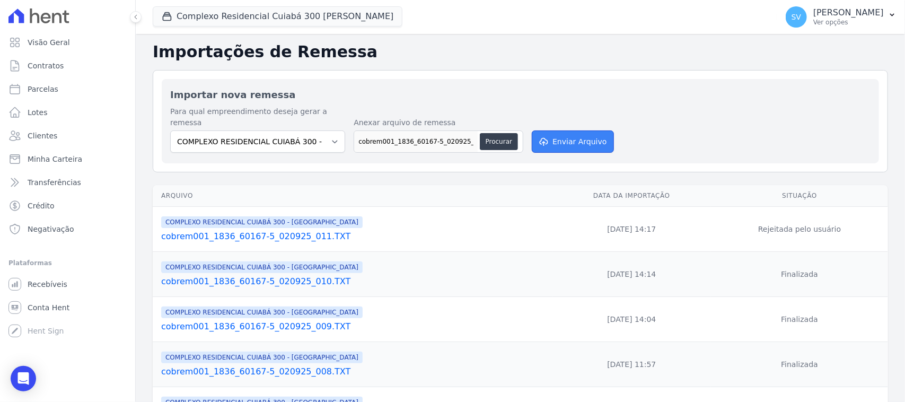
click at [568, 130] on button "Enviar Arquivo" at bounding box center [572, 141] width 82 height 22
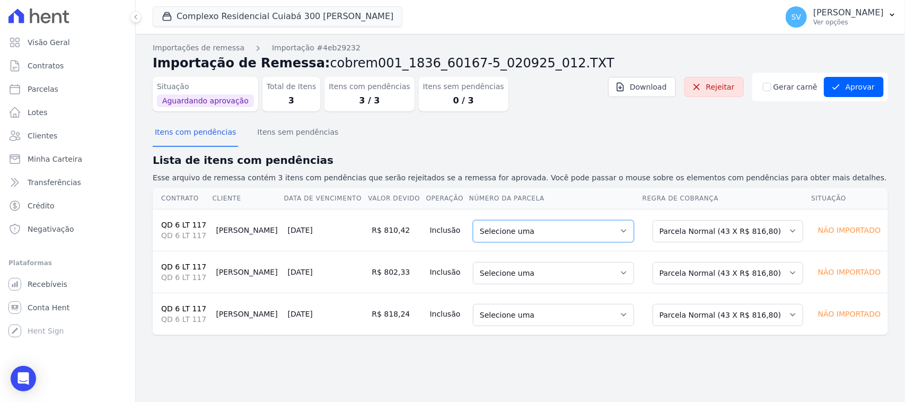
click at [480, 234] on select "Selecione uma 4 - [DATE] - R$ 756,49 - Agendado 5 - [DATE] - R$ 809,16 - Vencid…" at bounding box center [553, 231] width 161 height 22
click at [564, 265] on select "Selecione uma 4 - [DATE] - R$ 756,49 - Agendado 5 - [DATE] - R$ 809,16 - Vencid…" at bounding box center [553, 273] width 161 height 22
click at [473, 310] on select "Selecione uma 4 - [DATE] - R$ 756,49 - Agendado 5 - [DATE] - R$ 809,16 - Vencid…" at bounding box center [553, 315] width 161 height 22
click at [583, 272] on select "Selecione uma 4 - [DATE] - R$ 756,49 - Agendado 5 - [DATE] - R$ 809,16 - Vencid…" at bounding box center [553, 273] width 161 height 22
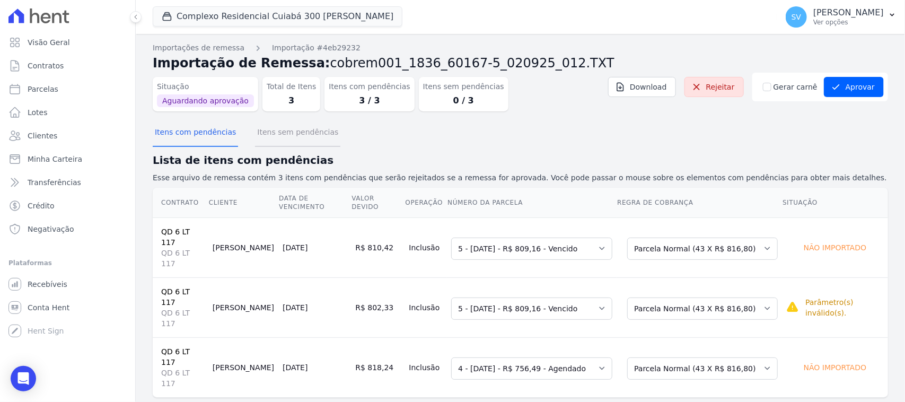
click at [285, 136] on button "Itens sem pendências" at bounding box center [297, 133] width 85 height 28
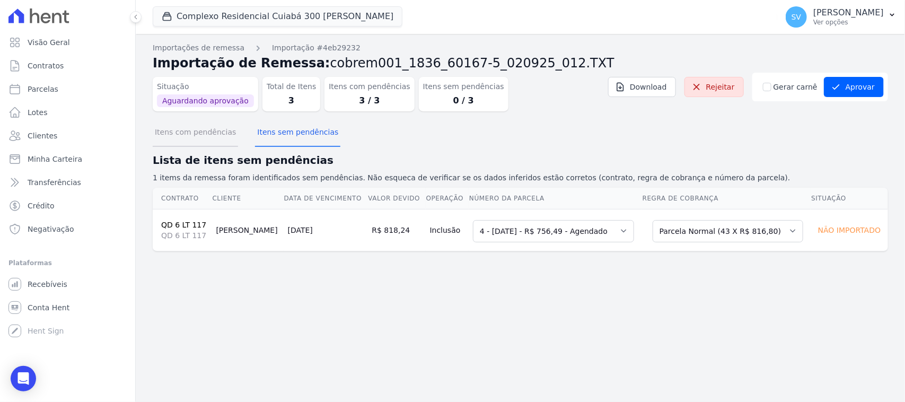
click at [216, 133] on button "Itens com pendências" at bounding box center [195, 133] width 85 height 28
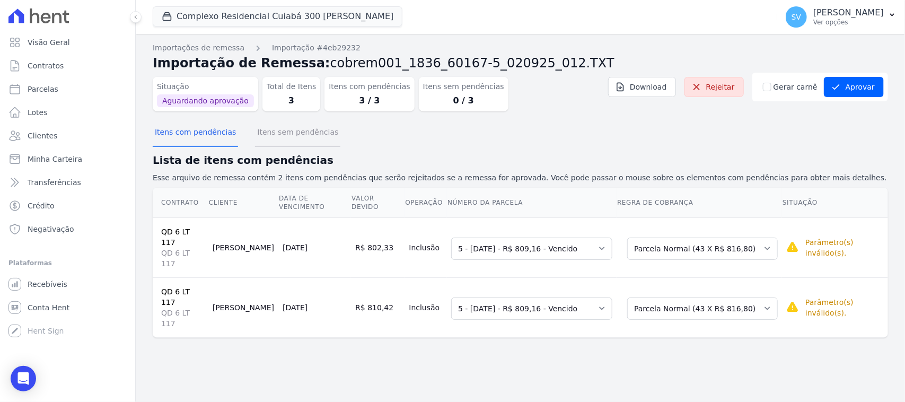
click at [260, 131] on button "Itens sem pendências" at bounding box center [297, 133] width 85 height 28
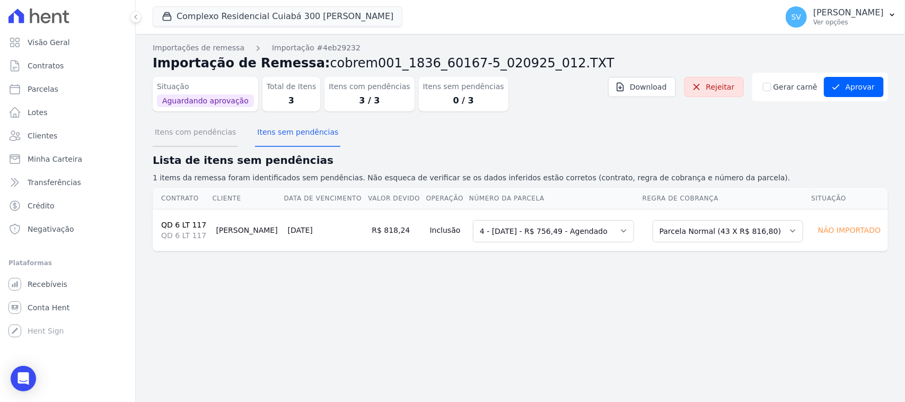
click at [225, 133] on button "Itens com pendências" at bounding box center [195, 133] width 85 height 28
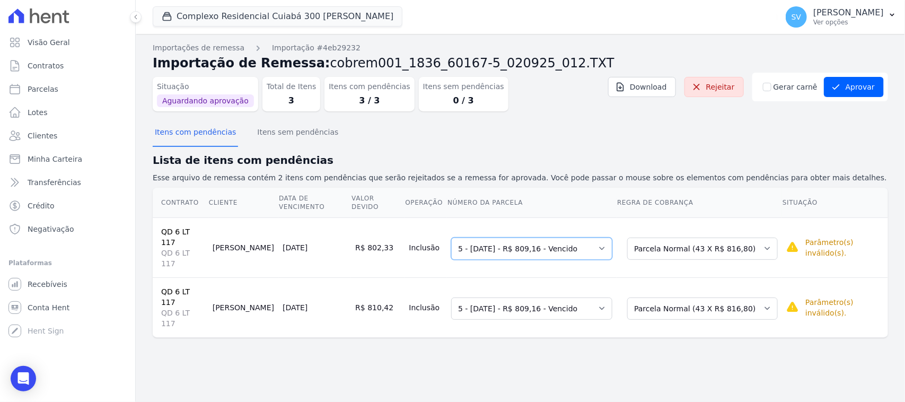
click at [565, 238] on select "Selecione uma 4 - 20/06/2025 - R$ 756,49 - Agendado 5 - 18/07/2025 - R$ 809,16 …" at bounding box center [531, 248] width 161 height 22
click at [543, 297] on select "Selecione uma 4 - 20/06/2025 - R$ 756,49 - Agendado 5 - 18/07/2025 - R$ 809,16 …" at bounding box center [531, 308] width 161 height 22
click at [451, 297] on select "Selecione uma 4 - 20/06/2025 - R$ 756,49 - Agendado 5 - 18/07/2025 - R$ 809,16 …" at bounding box center [531, 308] width 161 height 22
click at [313, 141] on button "Itens sem pendências" at bounding box center [297, 133] width 85 height 28
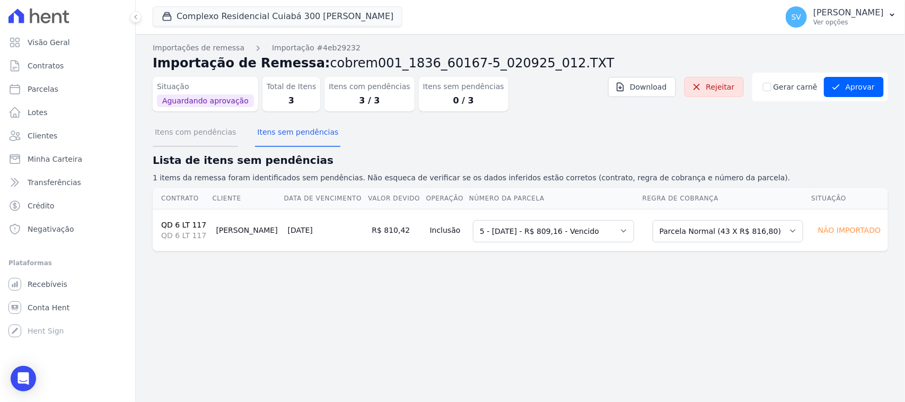
click at [191, 136] on button "Itens com pendências" at bounding box center [195, 133] width 85 height 28
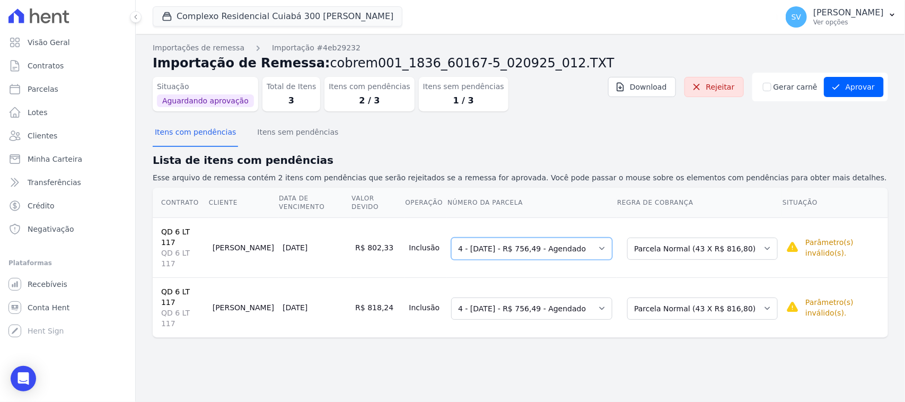
click at [581, 237] on select "Selecione uma 4 - [DATE] - R$ 756,49 - Agendado 5 - [DATE] - R$ 809,16 - Vencid…" at bounding box center [531, 248] width 161 height 22
click at [489, 237] on select "Selecione uma 4 - [DATE] - R$ 756,49 - Agendado 5 - [DATE] - R$ 809,16 - Vencid…" at bounding box center [531, 248] width 161 height 22
click at [520, 297] on select "Selecione uma 4 - [DATE] - R$ 756,49 - Agendado 5 - [DATE] - R$ 809,16 - Vencid…" at bounding box center [531, 308] width 161 height 22
drag, startPoint x: 551, startPoint y: 362, endPoint x: 537, endPoint y: 357, distance: 15.3
click at [542, 358] on div "Importações de remessa Importação #4eb29232 Importação de Remessa: cobrem001_18…" at bounding box center [520, 218] width 769 height 368
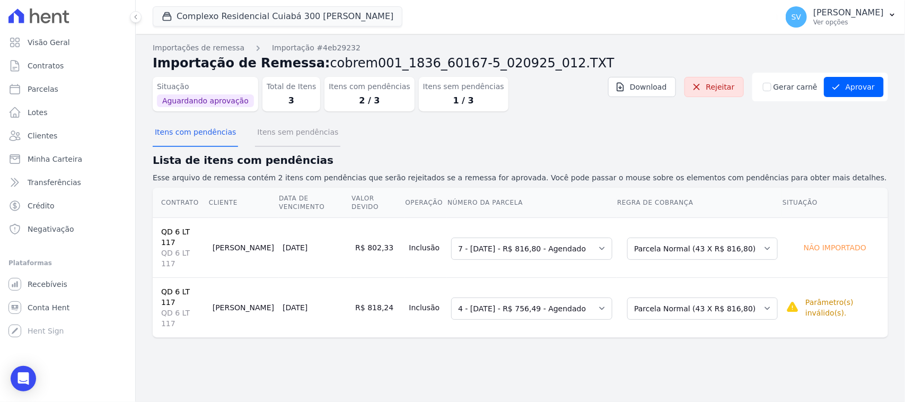
click at [310, 139] on button "Itens sem pendências" at bounding box center [297, 133] width 85 height 28
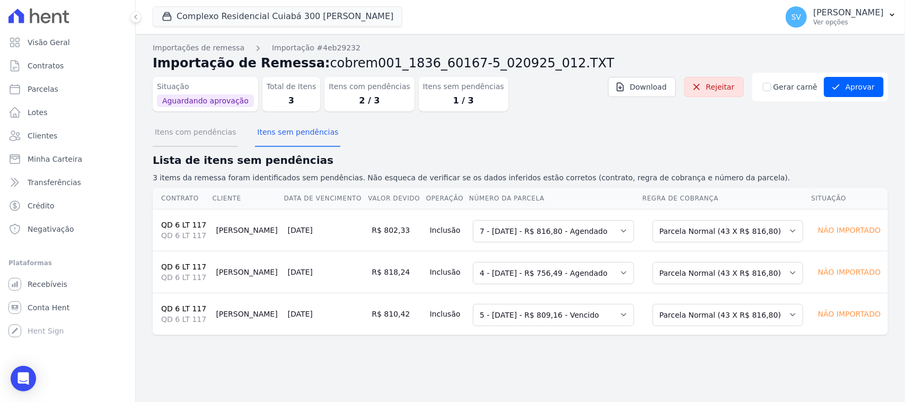
click at [216, 136] on button "Itens com pendências" at bounding box center [195, 133] width 85 height 28
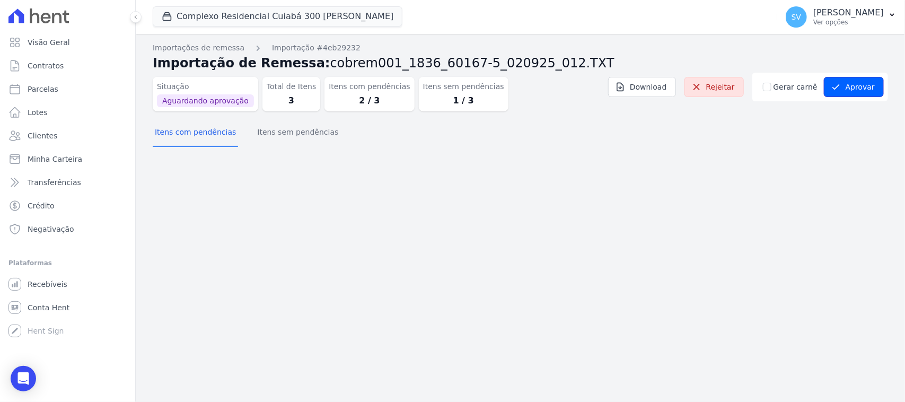
click at [871, 86] on button "Aprovar" at bounding box center [853, 87] width 60 height 20
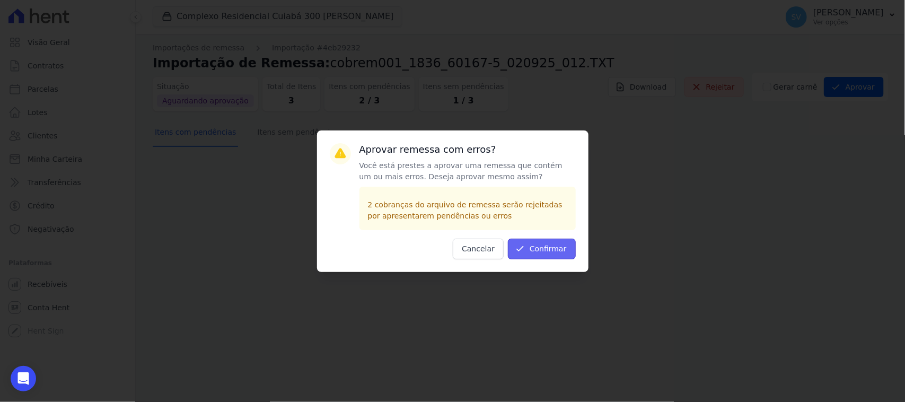
click at [560, 245] on button "Confirmar" at bounding box center [542, 248] width 68 height 21
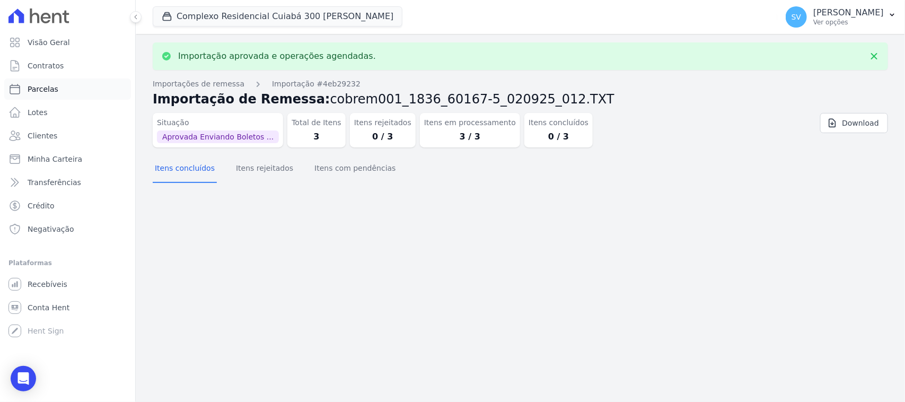
click at [73, 87] on link "Parcelas" at bounding box center [67, 88] width 127 height 21
select select
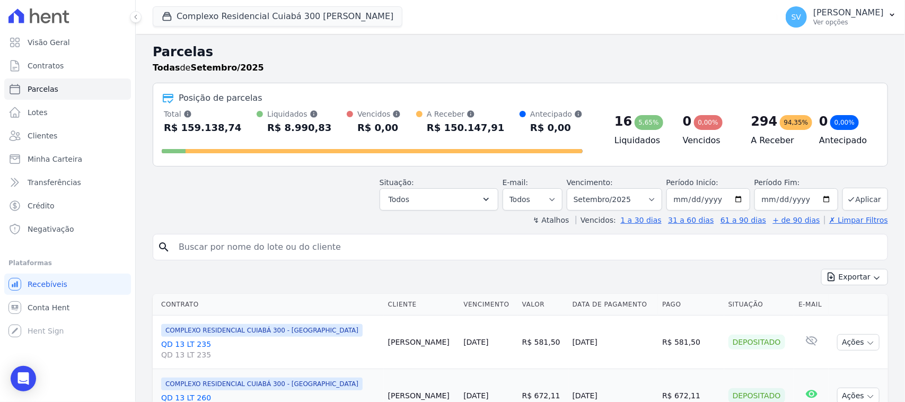
click at [345, 250] on input "search" at bounding box center [527, 246] width 711 height 21
type input "ELOISA DOS SANTOS SILVA"
select select
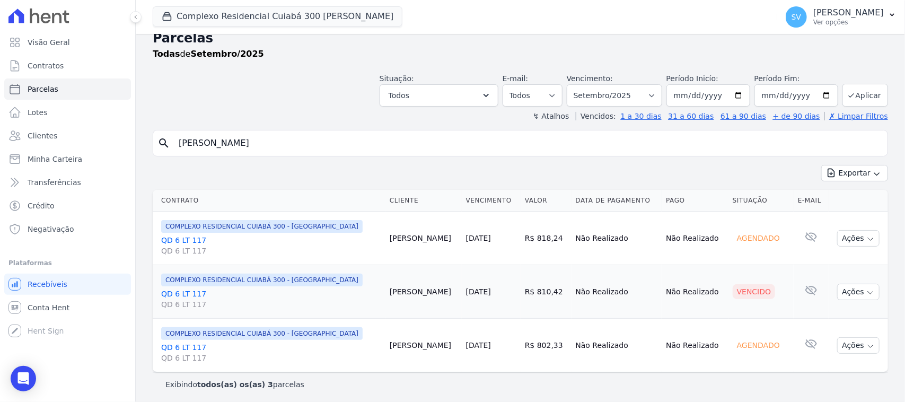
scroll to position [17, 0]
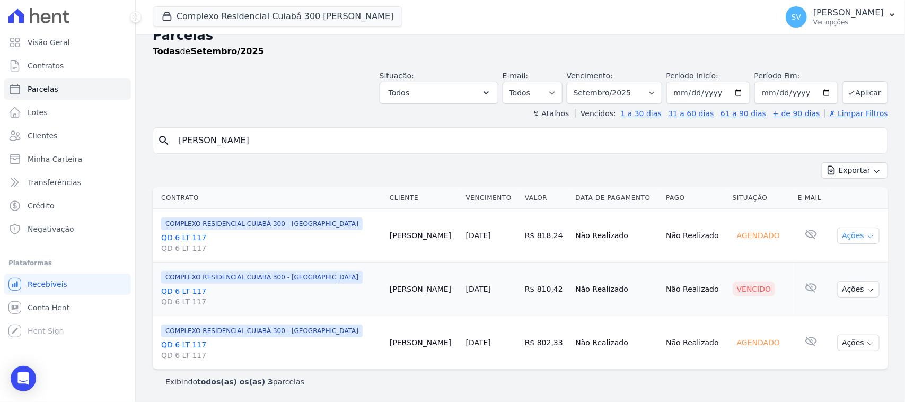
click at [848, 236] on button "Ações" at bounding box center [858, 235] width 42 height 16
click at [728, 224] on td "Agendado" at bounding box center [760, 236] width 65 height 54
drag, startPoint x: 491, startPoint y: 236, endPoint x: 537, endPoint y: 236, distance: 46.1
click at [537, 236] on tr "COMPLEXO RESIDENCIAL CUIABÁ 300 - JOÃO DE BARRO QD 6 LT 117 QD 6 LT 117 Eloisa …" at bounding box center [520, 236] width 735 height 54
click at [589, 225] on td "Não Realizado" at bounding box center [616, 236] width 91 height 54
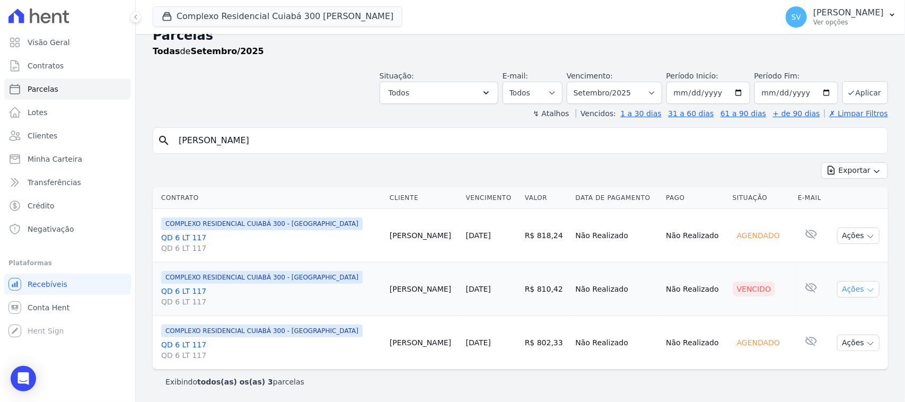
click at [846, 286] on button "Ações" at bounding box center [858, 289] width 42 height 16
click at [839, 315] on link "Ver boleto" at bounding box center [854, 313] width 102 height 20
click at [866, 237] on icon "button" at bounding box center [870, 236] width 8 height 8
click at [640, 157] on div "search ELOISA DOS SANTOS SILVA Exportar Exportar PDF Exportar CSV Contrato Clie…" at bounding box center [520, 260] width 735 height 266
drag, startPoint x: 863, startPoint y: 25, endPoint x: 848, endPoint y: 46, distance: 25.4
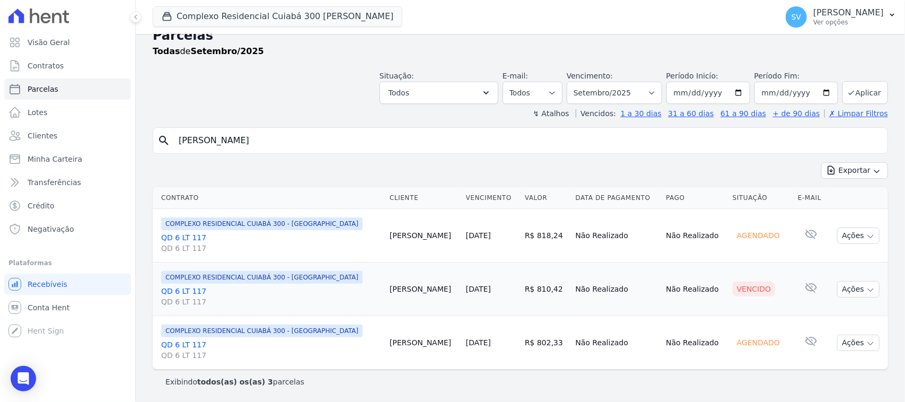
click at [862, 25] on p "Ver opções" at bounding box center [848, 22] width 70 height 8
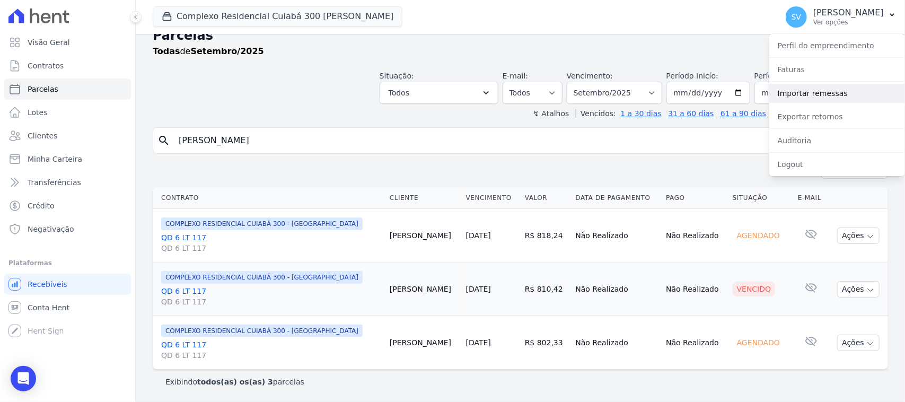
click at [824, 99] on link "Importar remessas" at bounding box center [837, 93] width 136 height 19
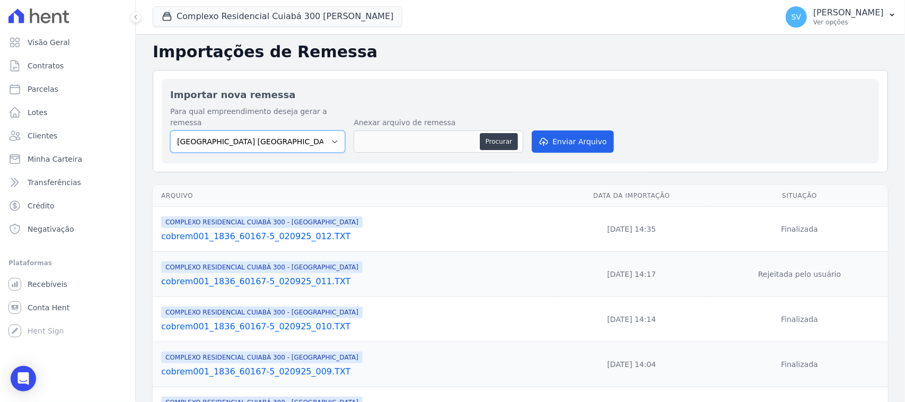
drag, startPoint x: 269, startPoint y: 131, endPoint x: 265, endPoint y: 139, distance: 8.6
click at [269, 131] on select "[GEOGRAPHIC_DATA] COMPLEXO RESIDENCIAL [GEOGRAPHIC_DATA] 300 - [GEOGRAPHIC_DATA…" at bounding box center [257, 141] width 175 height 22
select select "a999329b-d322-46c5-b2df-9163b092fb9b"
click at [170, 130] on select "[GEOGRAPHIC_DATA] COMPLEXO RESIDENCIAL [GEOGRAPHIC_DATA] 300 - [GEOGRAPHIC_DATA…" at bounding box center [257, 141] width 175 height 22
click at [507, 133] on button "Procurar" at bounding box center [499, 141] width 38 height 17
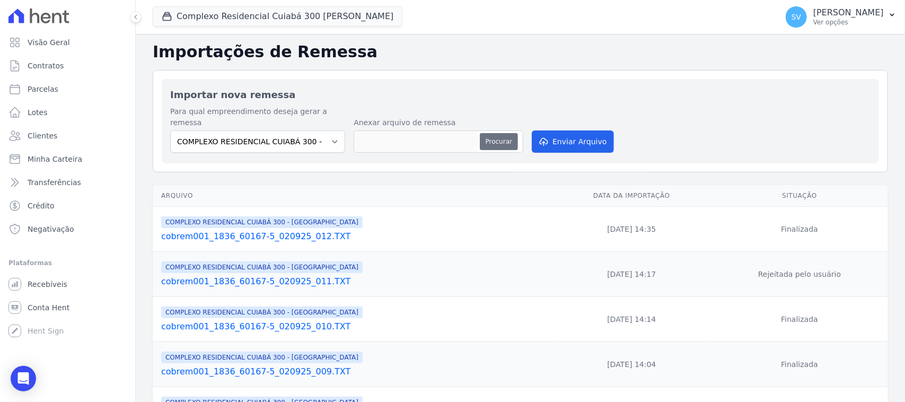
type input "cobrem001_1836_60167-5_020925_013.TXT"
click at [596, 130] on button "Enviar Arquivo" at bounding box center [572, 141] width 82 height 22
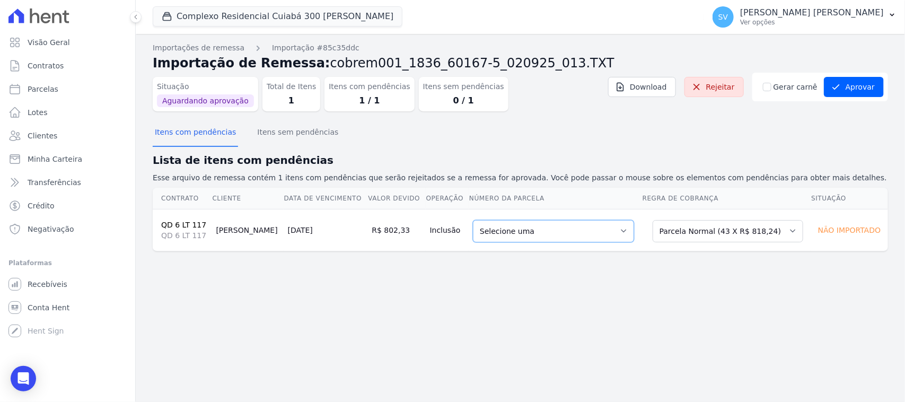
click at [529, 242] on select "Selecione uma 8 - [DATE] - R$ 818,24 - Agendado 9 - [DATE] - R$ 818,24 - Agenda…" at bounding box center [553, 231] width 161 height 22
click at [564, 350] on div "Importações de remessa Importação #85c35ddc Importação de Remessa: cobrem001_18…" at bounding box center [520, 218] width 769 height 368
drag, startPoint x: 483, startPoint y: 160, endPoint x: 529, endPoint y: 11, distance: 155.7
click at [480, 161] on h2 "Lista de itens com pendências" at bounding box center [520, 160] width 735 height 16
click at [293, 126] on button "Itens sem pendências" at bounding box center [297, 133] width 85 height 28
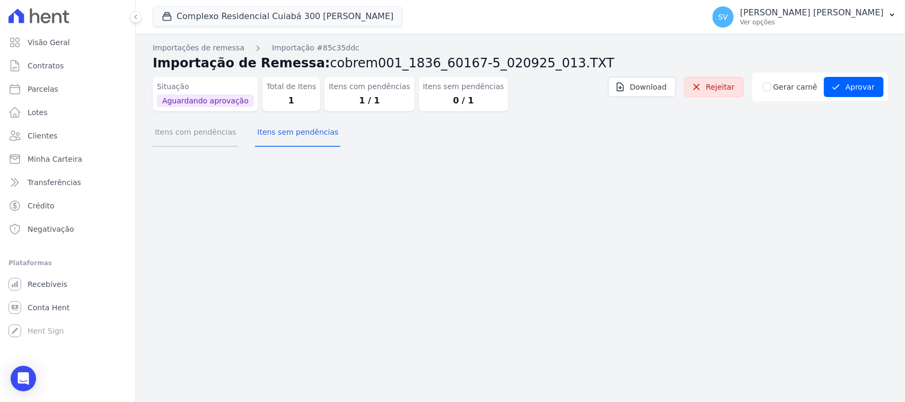
click at [214, 134] on button "Itens com pendências" at bounding box center [195, 133] width 85 height 28
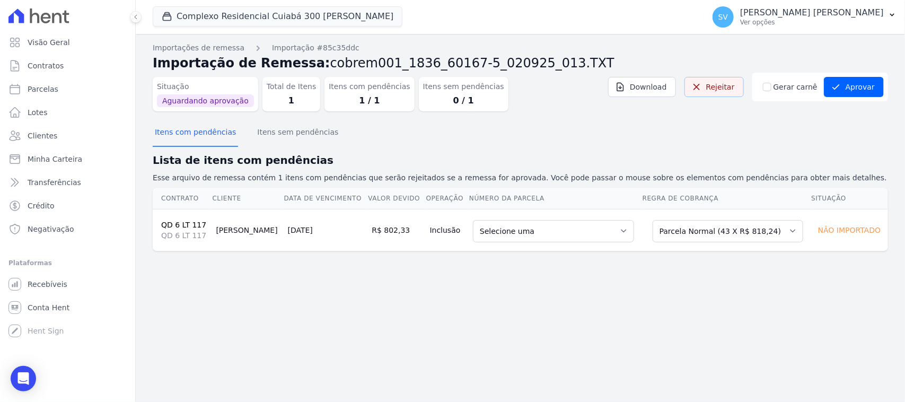
click at [738, 87] on link "Rejeitar" at bounding box center [713, 87] width 59 height 20
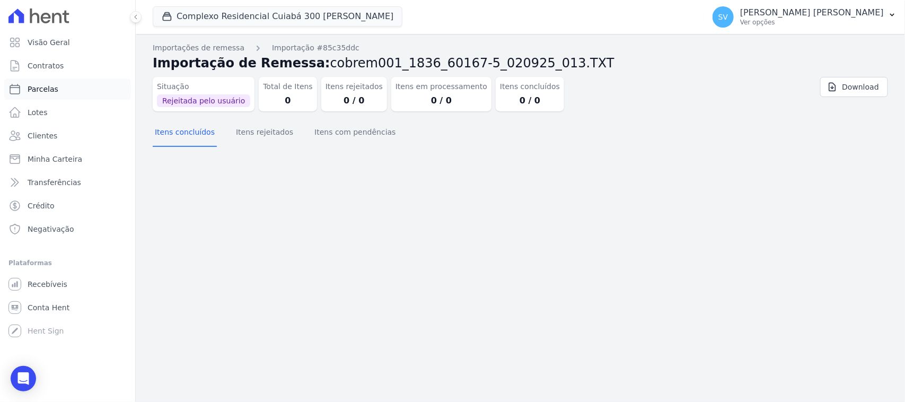
click at [83, 82] on link "Parcelas" at bounding box center [67, 88] width 127 height 21
select select
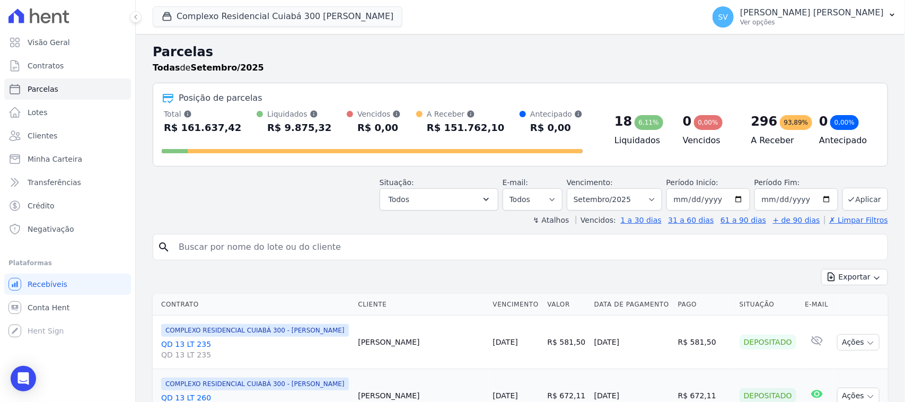
click at [340, 245] on input "search" at bounding box center [527, 246] width 711 height 21
type input "ELOISA DOS SANTOS SILVA"
select select
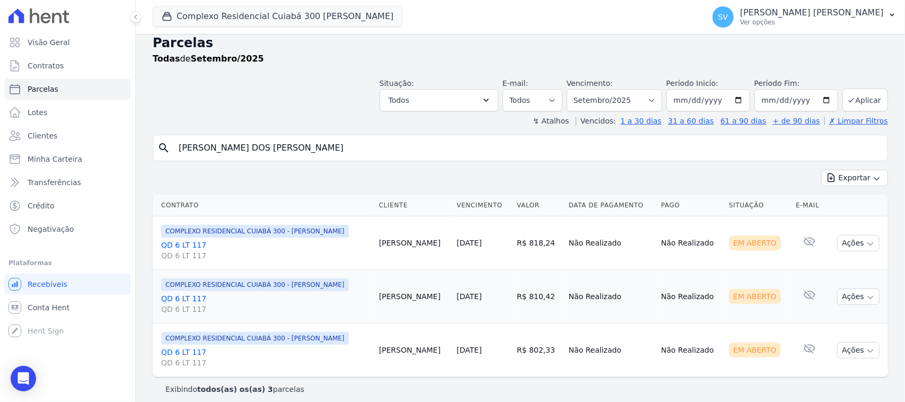
scroll to position [17, 0]
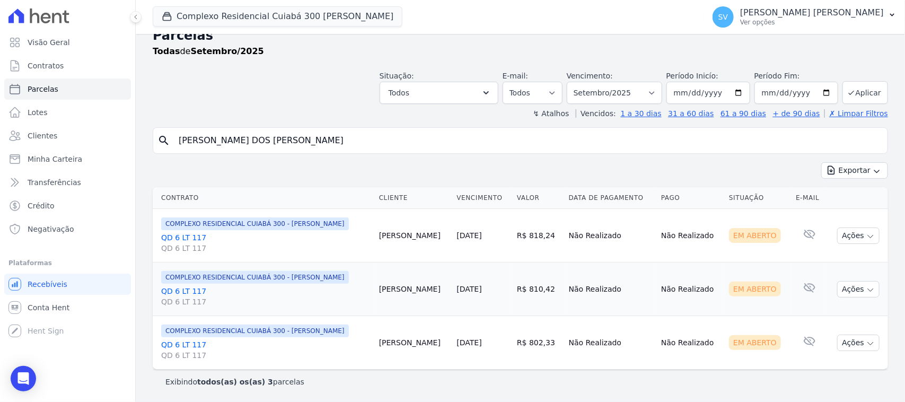
drag, startPoint x: 396, startPoint y: 237, endPoint x: 805, endPoint y: 380, distance: 433.2
click at [840, 352] on tbody "COMPLEXO RESIDENCIAL CUIABÁ 300 - JOÃO DE BARRO QD 6 LT 117 QD 6 LT 117 Eloisa …" at bounding box center [520, 289] width 735 height 161
click at [785, 382] on div "Exibindo todos(as) os(as) 3 parcelas" at bounding box center [520, 381] width 710 height 11
click at [176, 236] on link "QD 6 LT 117 QD 6 LT 117" at bounding box center [265, 242] width 209 height 21
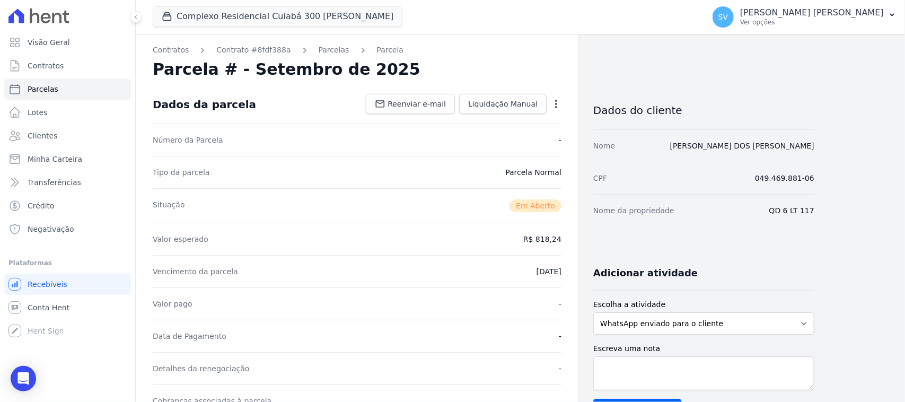
drag, startPoint x: 176, startPoint y: 236, endPoint x: 376, endPoint y: 280, distance: 204.4
click at [376, 280] on div "Vencimento da parcela 02/09/2025" at bounding box center [357, 271] width 409 height 32
click at [318, 48] on link "Parcelas" at bounding box center [333, 50] width 31 height 11
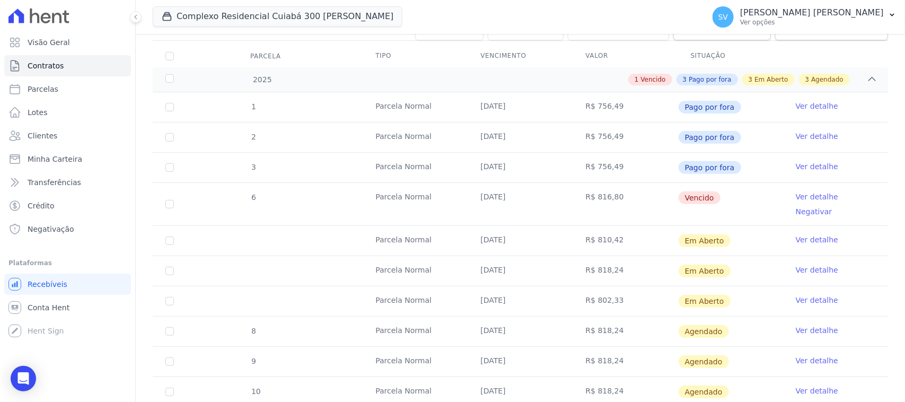
scroll to position [132, 0]
click at [500, 200] on td "26/08/2025" at bounding box center [519, 203] width 105 height 42
click at [798, 233] on link "Ver detalhe" at bounding box center [816, 238] width 42 height 11
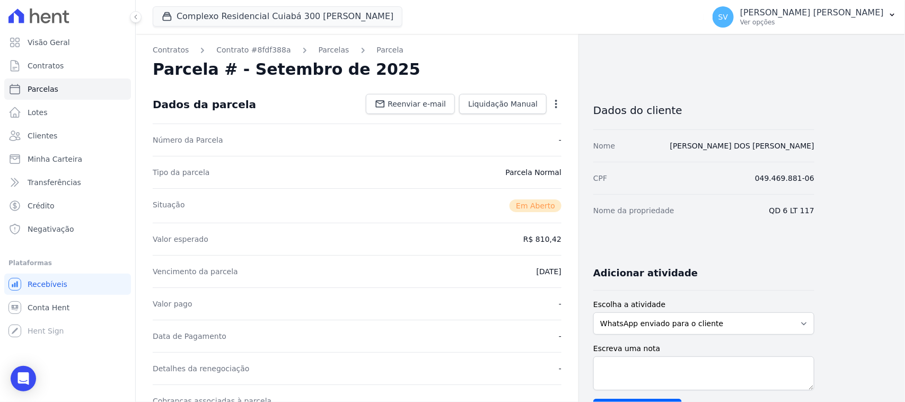
click at [558, 105] on icon "button" at bounding box center [556, 104] width 11 height 11
click at [521, 139] on link "Cancelar Cobrança" at bounding box center [510, 137] width 93 height 19
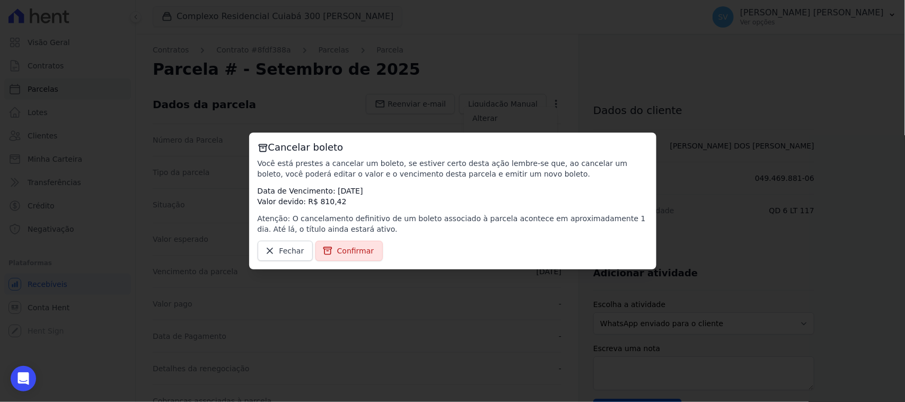
drag, startPoint x: 332, startPoint y: 252, endPoint x: 368, endPoint y: 243, distance: 37.1
click at [333, 252] on link "Confirmar" at bounding box center [349, 251] width 68 height 20
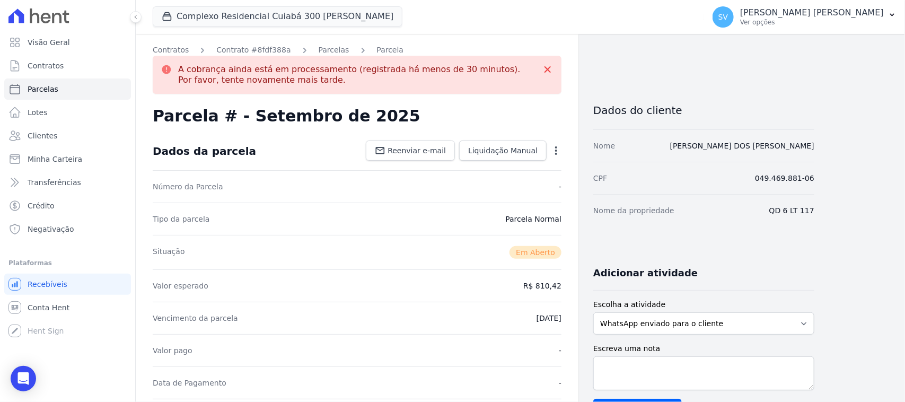
click at [323, 273] on div "Valor esperado R$ 810,42" at bounding box center [357, 285] width 409 height 32
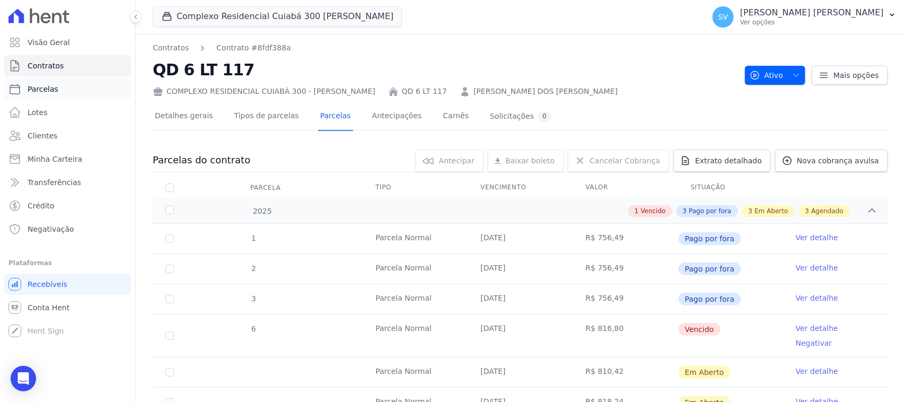
click at [65, 83] on link "Parcelas" at bounding box center [67, 88] width 127 height 21
select select
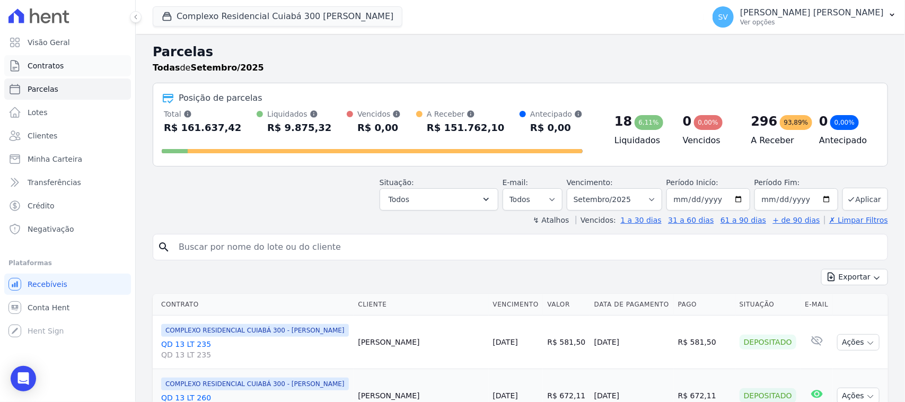
click at [86, 63] on link "Contratos" at bounding box center [67, 65] width 127 height 21
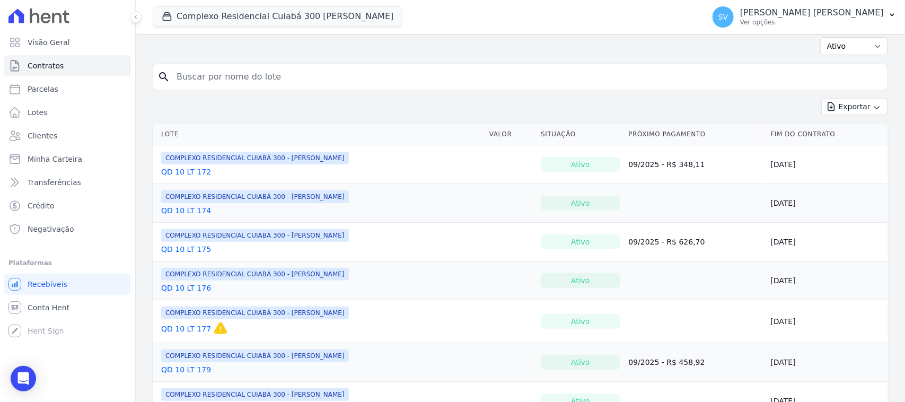
click at [296, 81] on input "search" at bounding box center [526, 76] width 713 height 21
type input "[PERSON_NAME]"
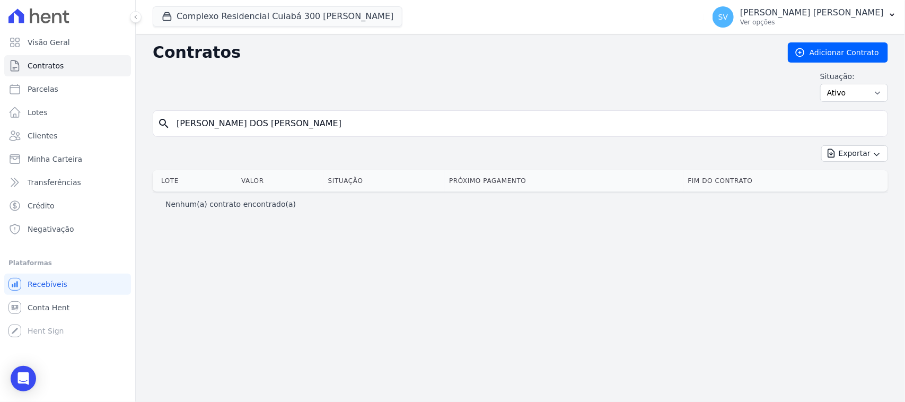
drag, startPoint x: 740, startPoint y: 118, endPoint x: 318, endPoint y: 135, distance: 421.6
click at [321, 131] on input "[PERSON_NAME]" at bounding box center [526, 123] width 713 height 21
click at [69, 84] on link "Parcelas" at bounding box center [67, 88] width 127 height 21
select select
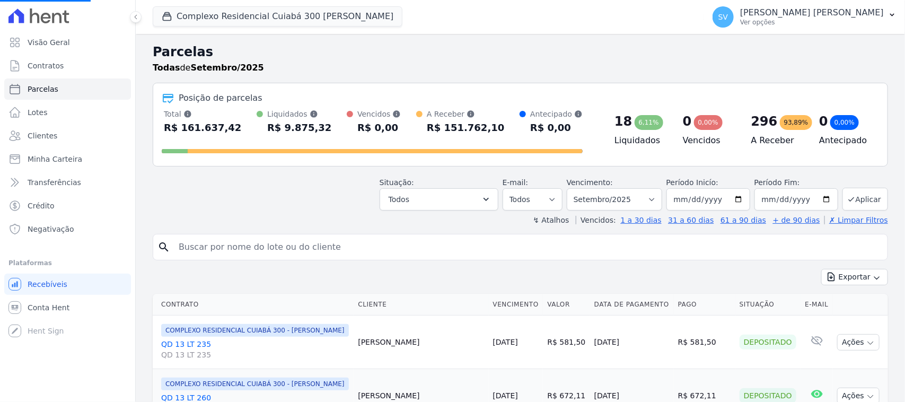
click at [284, 240] on input "search" at bounding box center [527, 246] width 711 height 21
select select
drag, startPoint x: 284, startPoint y: 240, endPoint x: 265, endPoint y: 251, distance: 22.1
click at [265, 251] on input "search" at bounding box center [527, 246] width 711 height 21
type input "[PERSON_NAME]"
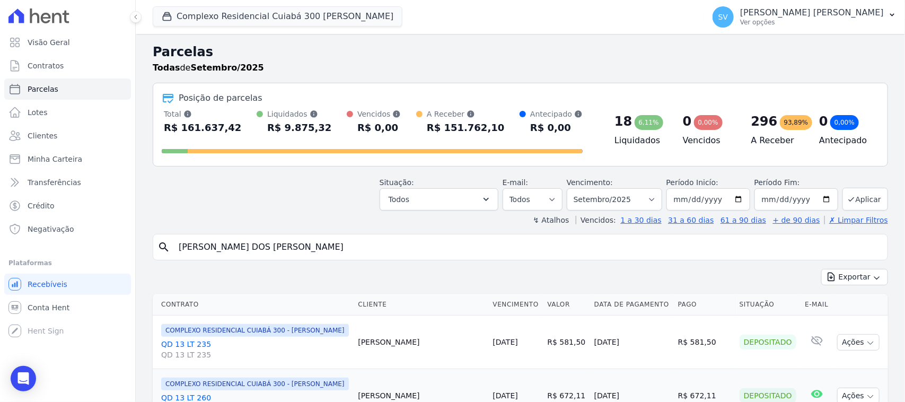
select select
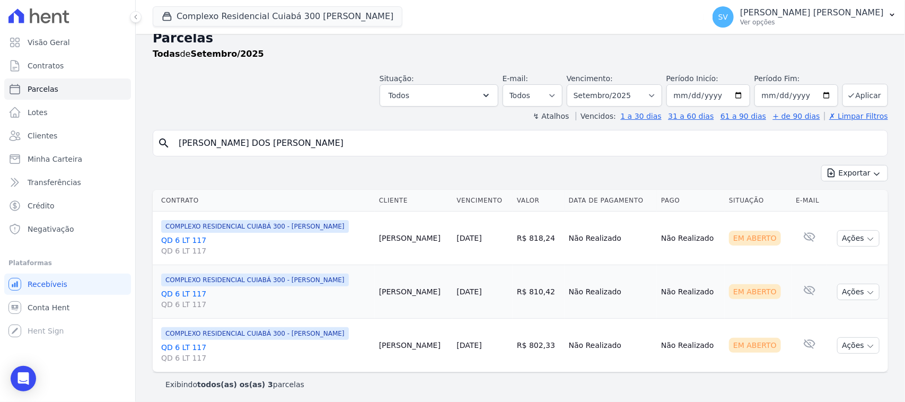
scroll to position [17, 0]
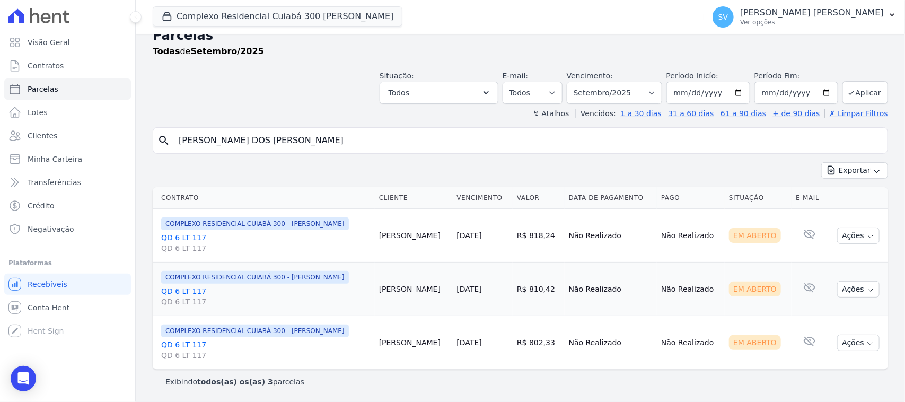
drag, startPoint x: 603, startPoint y: 384, endPoint x: 597, endPoint y: 384, distance: 5.8
click at [602, 384] on div "Exibindo todos(as) os(as) 3 parcelas" at bounding box center [520, 381] width 710 height 11
click at [197, 278] on span "COMPLEXO RESIDENCIAL CUIABÁ 300 - [GEOGRAPHIC_DATA]" at bounding box center [255, 277] width 188 height 13
click at [199, 289] on link "QD 6 LT 117 QD 6 LT 117" at bounding box center [265, 296] width 209 height 21
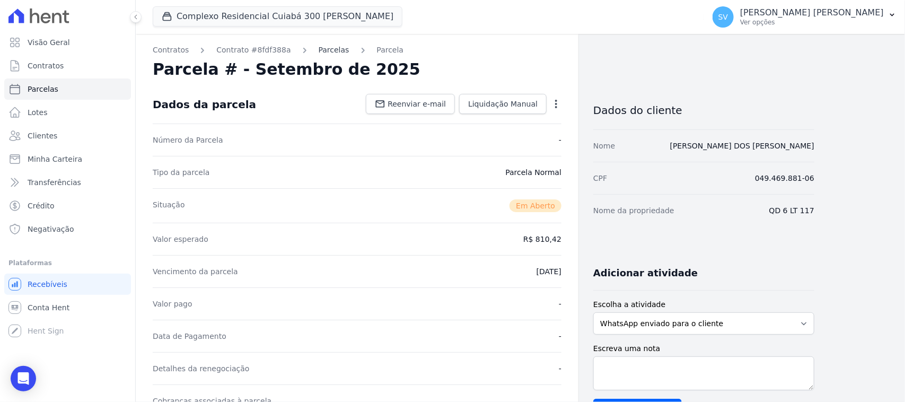
click at [318, 48] on link "Parcelas" at bounding box center [333, 50] width 31 height 11
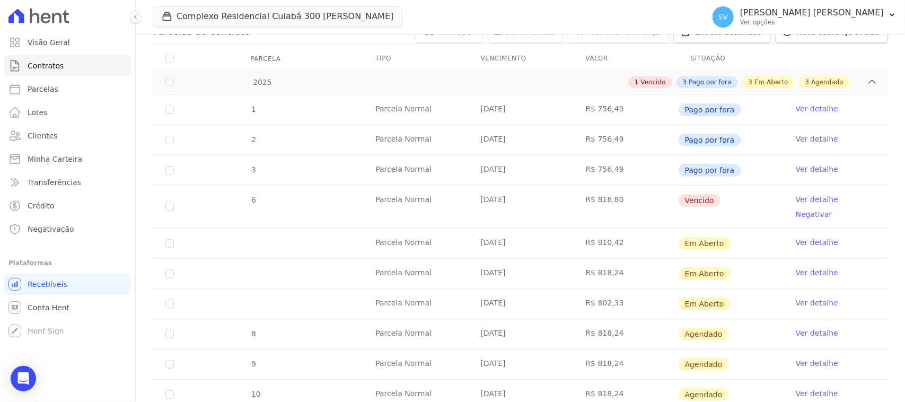
scroll to position [132, 0]
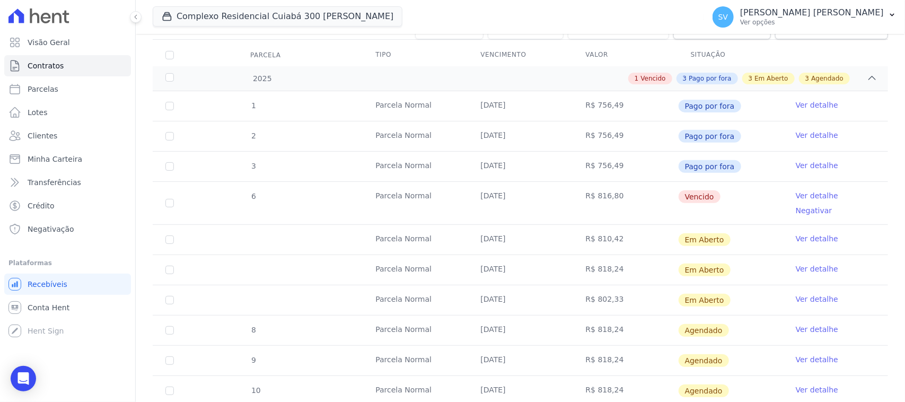
click at [608, 285] on td "R$ 802,33" at bounding box center [625, 300] width 105 height 30
click at [604, 255] on td "R$ 818,24" at bounding box center [625, 270] width 105 height 30
click at [599, 225] on td "R$ 810,42" at bounding box center [625, 240] width 105 height 30
drag, startPoint x: 705, startPoint y: 245, endPoint x: 699, endPoint y: 248, distance: 6.4
click at [701, 255] on td "Em Aberto" at bounding box center [730, 270] width 105 height 30
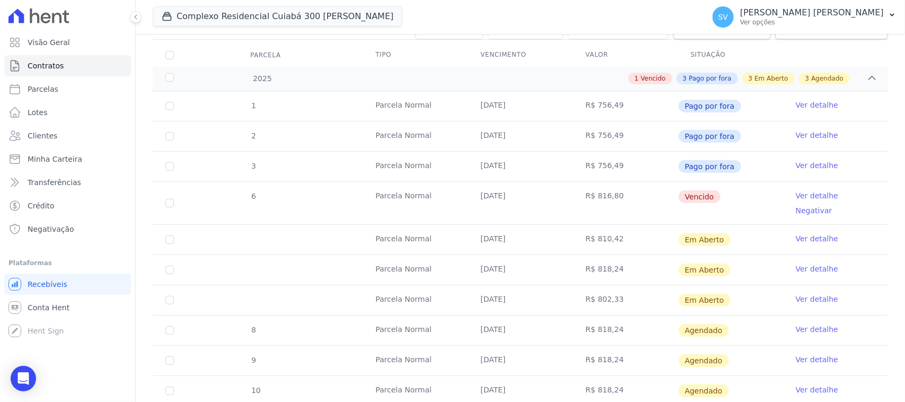
click at [698, 263] on span "Em Aberto" at bounding box center [704, 269] width 52 height 13
click at [806, 263] on link "Ver detalhe" at bounding box center [816, 268] width 42 height 11
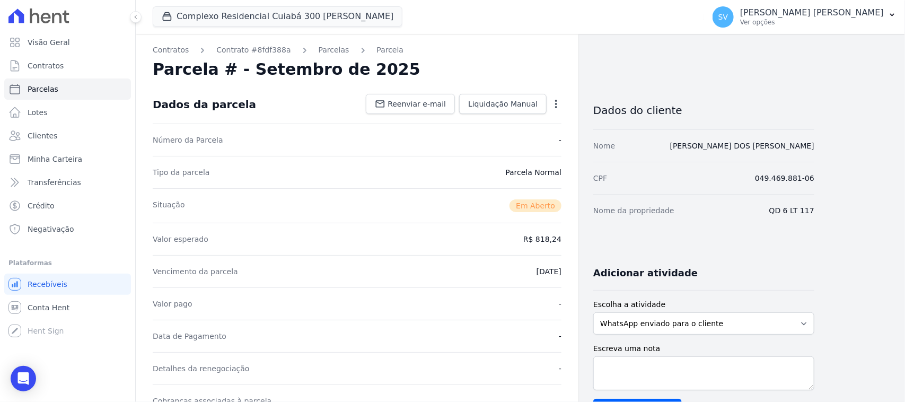
click at [552, 103] on icon "button" at bounding box center [556, 104] width 11 height 11
click at [521, 141] on link "Cancelar Cobrança" at bounding box center [510, 137] width 93 height 19
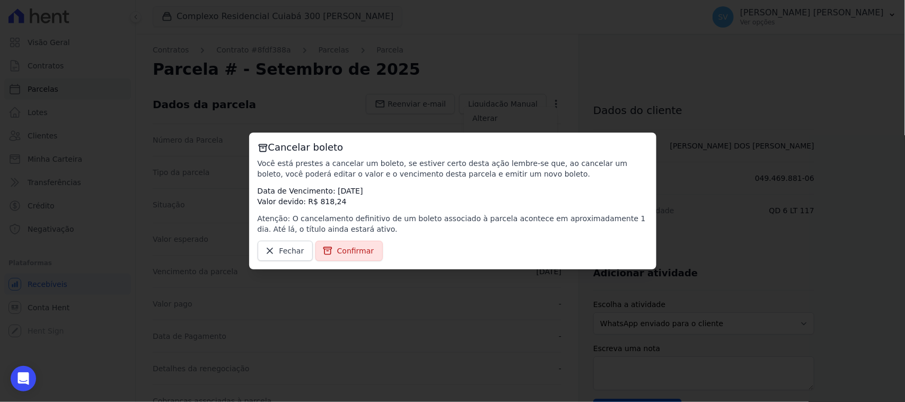
click at [329, 240] on div "Cancelar boleto Você está prestes a cancelar um boleto, se estiver certo desta …" at bounding box center [452, 200] width 407 height 137
drag, startPoint x: 338, startPoint y: 243, endPoint x: 350, endPoint y: 257, distance: 18.5
click at [338, 244] on link "Confirmar" at bounding box center [349, 251] width 68 height 20
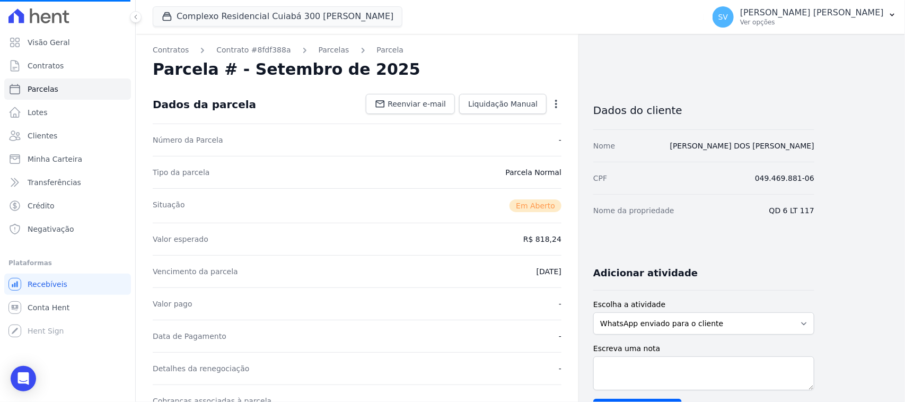
drag, startPoint x: 353, startPoint y: 256, endPoint x: 450, endPoint y: 316, distance: 114.0
click at [450, 316] on div "Valor pago -" at bounding box center [357, 303] width 409 height 32
click at [153, 46] on link "Contratos" at bounding box center [171, 50] width 36 height 11
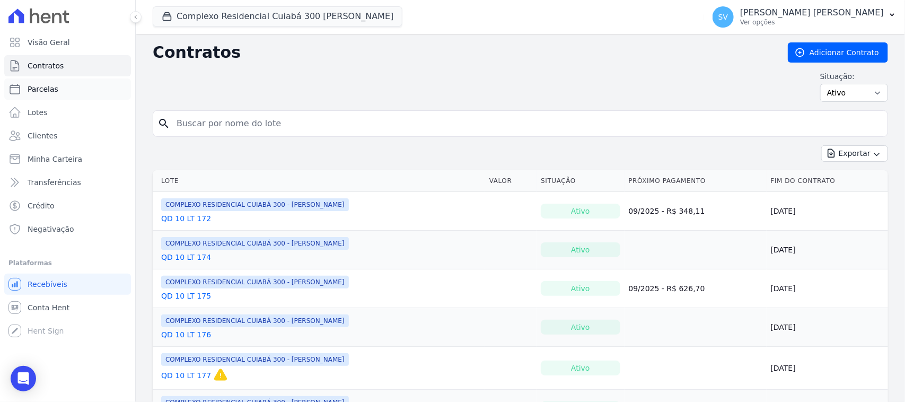
click at [30, 88] on span "Parcelas" at bounding box center [43, 89] width 31 height 11
select select
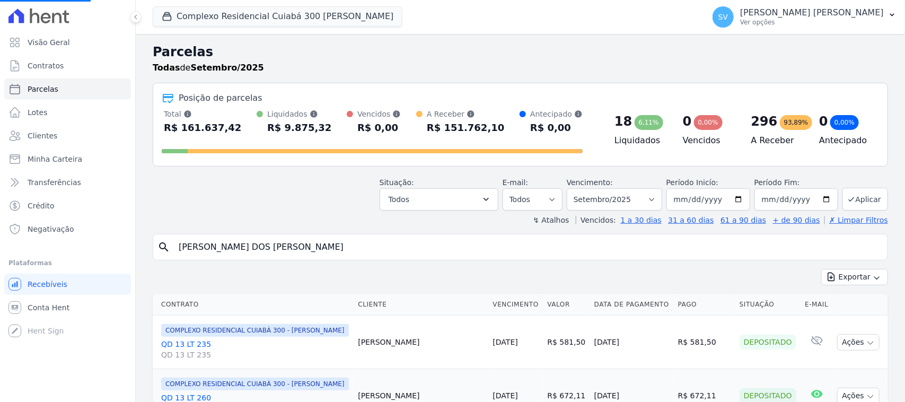
select select
type input "[PERSON_NAME]"
select select
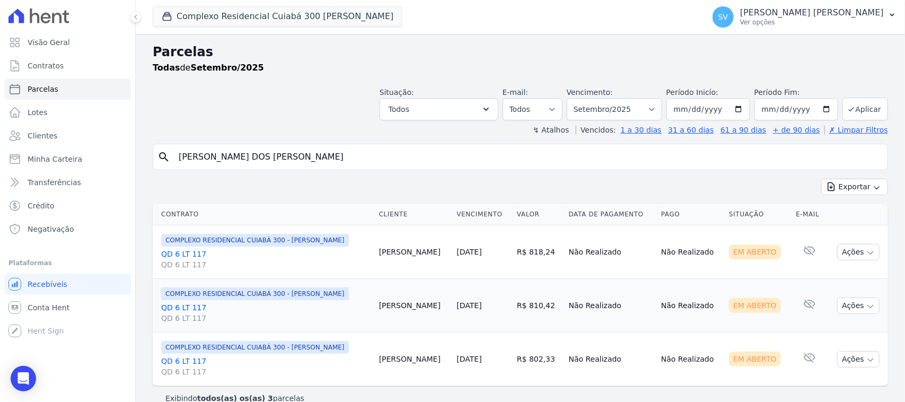
scroll to position [17, 0]
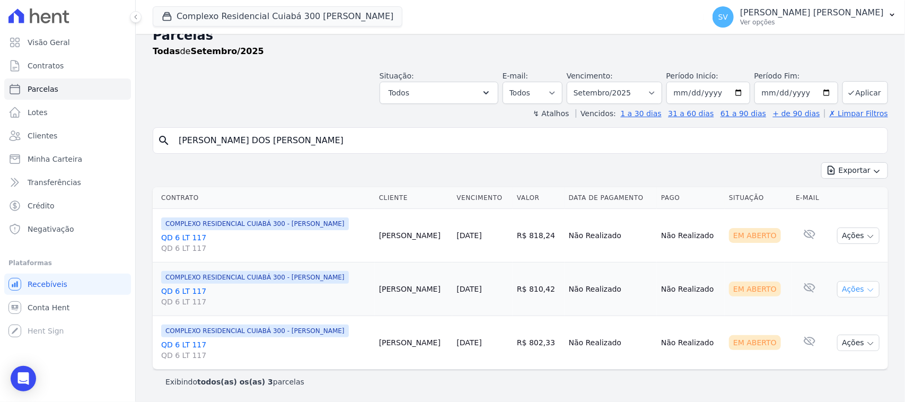
click at [844, 289] on button "Ações" at bounding box center [858, 289] width 42 height 16
click at [851, 317] on link "Ver boleto" at bounding box center [854, 313] width 102 height 20
click at [847, 289] on button "Ações" at bounding box center [858, 288] width 42 height 16
drag, startPoint x: 847, startPoint y: 290, endPoint x: 841, endPoint y: 316, distance: 26.0
click at [847, 294] on button "Ações" at bounding box center [858, 289] width 42 height 16
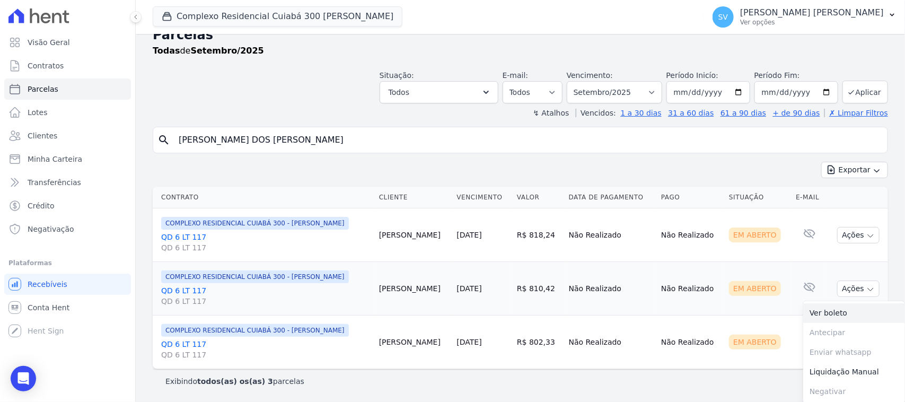
click at [836, 313] on link "Ver boleto" at bounding box center [854, 313] width 102 height 20
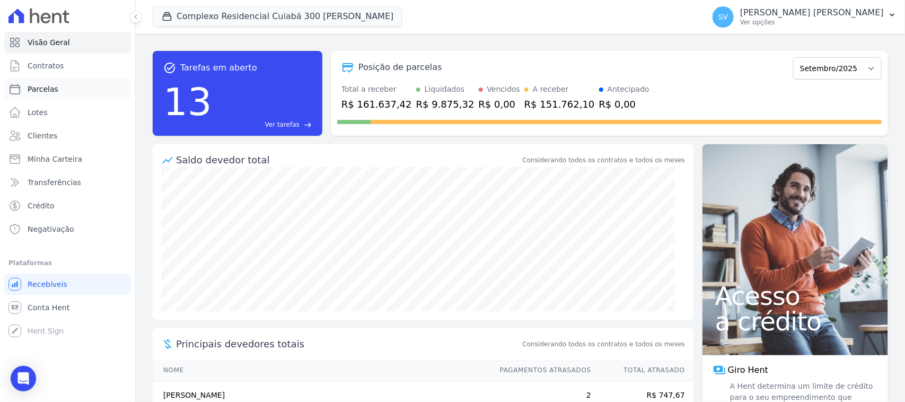
click at [36, 86] on span "Parcelas" at bounding box center [43, 89] width 31 height 11
select select
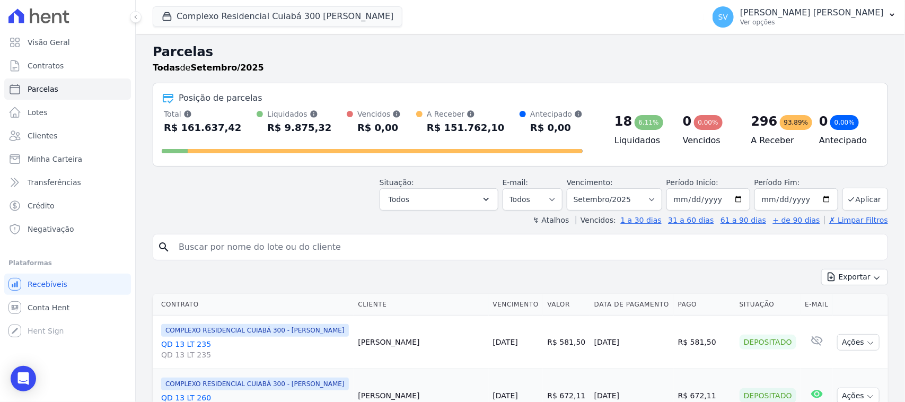
click at [273, 250] on input "search" at bounding box center [527, 246] width 711 height 21
paste input "mas preciso deixar a senhora a par que ficará inadimplente com a construtora, r…"
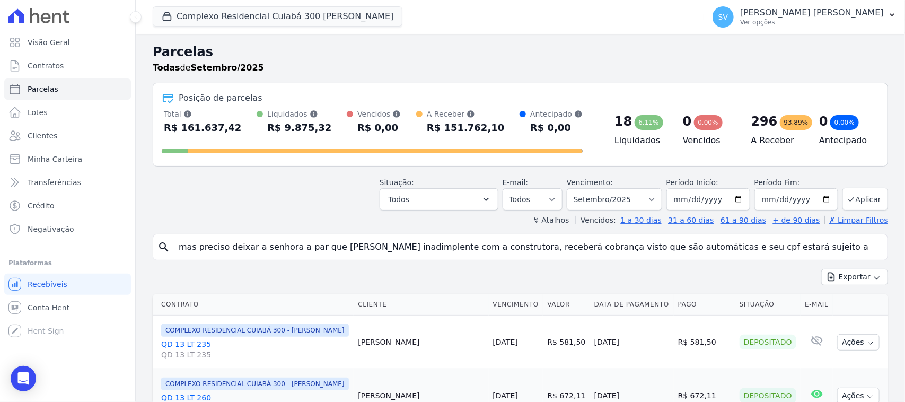
type input "mas preciso deixar a senhora a par que ficará inadimplente com a construtora, r…"
click at [846, 247] on input "mas preciso deixar a senhora a par que ficará inadimplente com a construtora, r…" at bounding box center [527, 246] width 711 height 21
click at [862, 247] on input "mas preciso deixar a senhora a par que ficará inadimplente com a construtora, r…" at bounding box center [527, 246] width 711 height 21
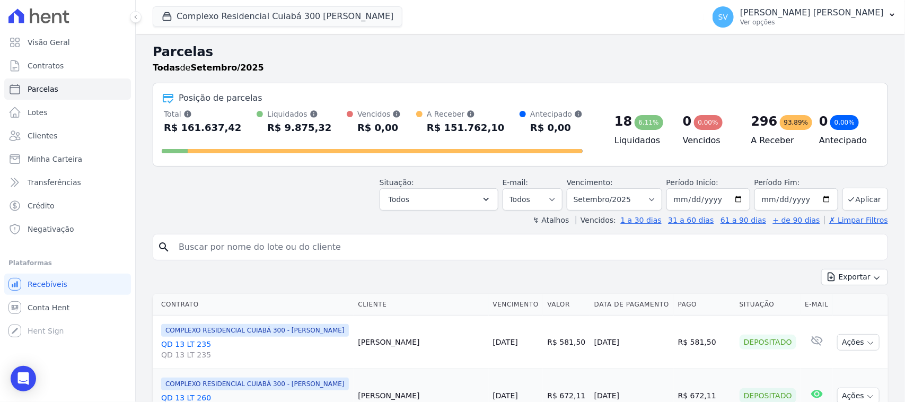
click at [632, 244] on input "search" at bounding box center [527, 246] width 711 height 21
type input "ELOISA DOS SANTOS SILVA"
select select
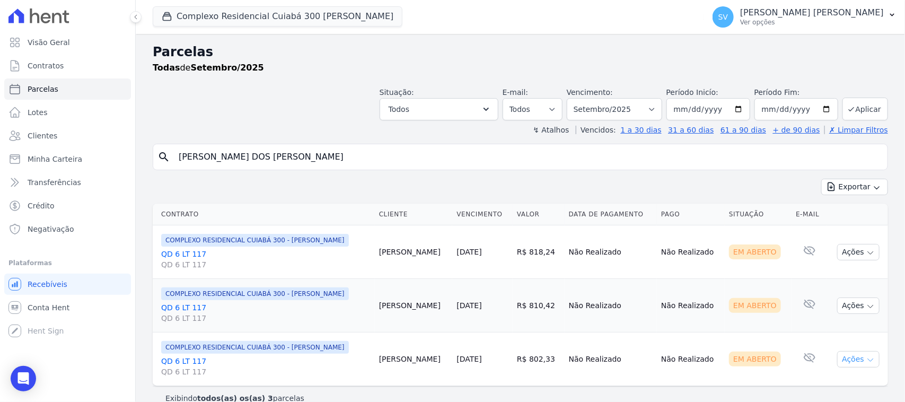
click at [849, 354] on button "Ações" at bounding box center [858, 359] width 42 height 16
click at [813, 387] on link "Ver boleto" at bounding box center [854, 384] width 102 height 20
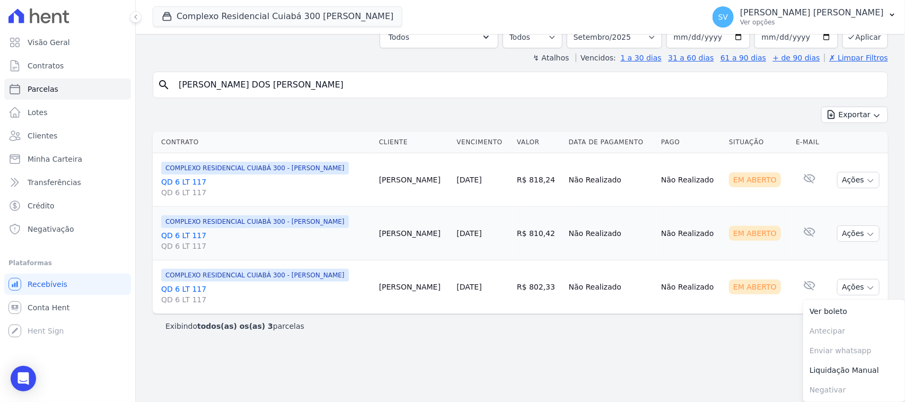
drag, startPoint x: 711, startPoint y: 374, endPoint x: 715, endPoint y: 356, distance: 18.0
click at [711, 372] on main "Parcelas Todas de Setembro/2025 Situação: Agendado Em Aberto Pago Processando C…" at bounding box center [520, 218] width 769 height 368
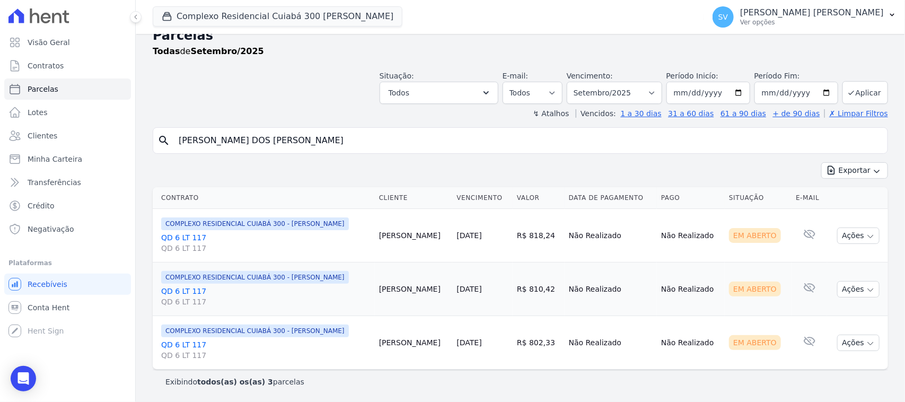
scroll to position [17, 0]
drag, startPoint x: 779, startPoint y: 4, endPoint x: 794, endPoint y: 19, distance: 21.4
click at [779, 4] on button "SV [PERSON_NAME] Ver opções" at bounding box center [804, 17] width 201 height 30
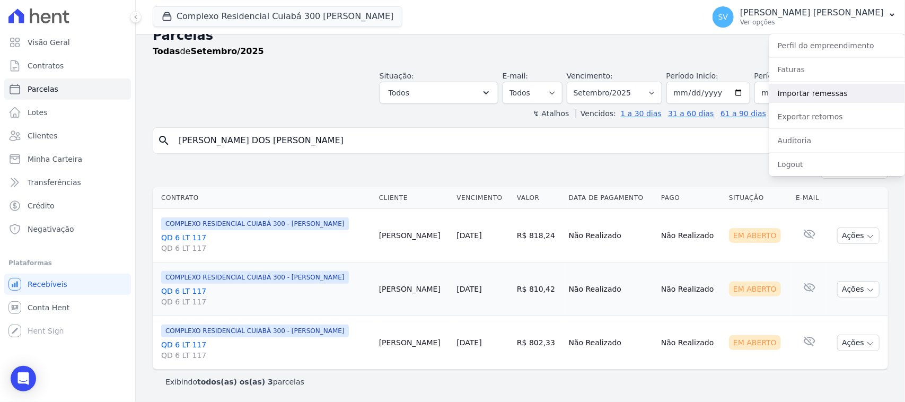
click at [827, 97] on link "Importar remessas" at bounding box center [837, 93] width 136 height 19
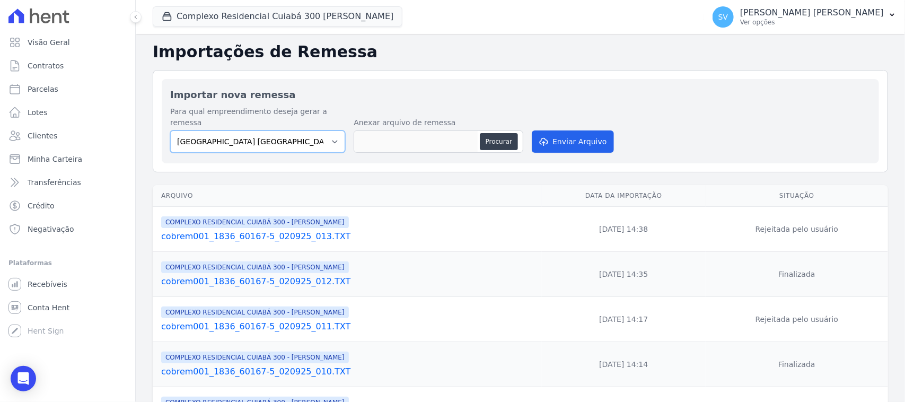
click at [295, 130] on select "[GEOGRAPHIC_DATA] COMPLEXO RESIDENCIAL [GEOGRAPHIC_DATA] 300 - [GEOGRAPHIC_DATA…" at bounding box center [257, 141] width 175 height 22
select select "a999329b-d322-46c5-b2df-9163b092fb9b"
click at [170, 130] on select "[GEOGRAPHIC_DATA] COMPLEXO RESIDENCIAL [GEOGRAPHIC_DATA] 300 - [GEOGRAPHIC_DATA…" at bounding box center [257, 141] width 175 height 22
click at [517, 133] on div "Procurar" at bounding box center [500, 141] width 41 height 17
click at [499, 133] on button "Procurar" at bounding box center [499, 141] width 38 height 17
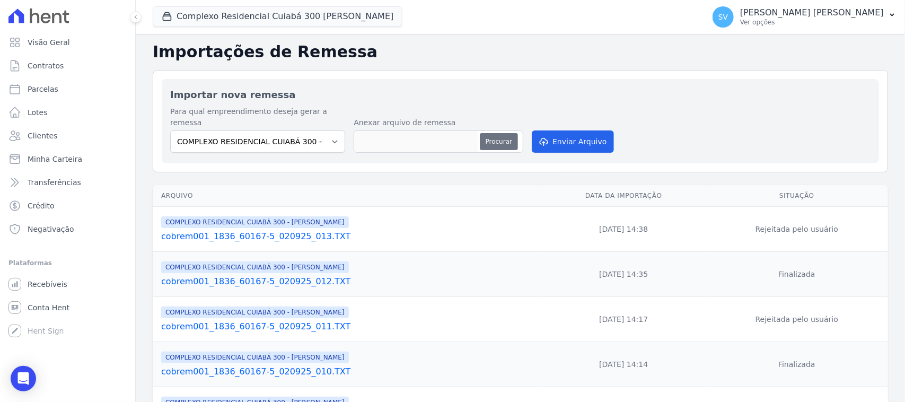
type input "cobrem001_1836_60167-5_020925_013.TXT"
click at [569, 130] on button "Enviar Arquivo" at bounding box center [572, 141] width 82 height 22
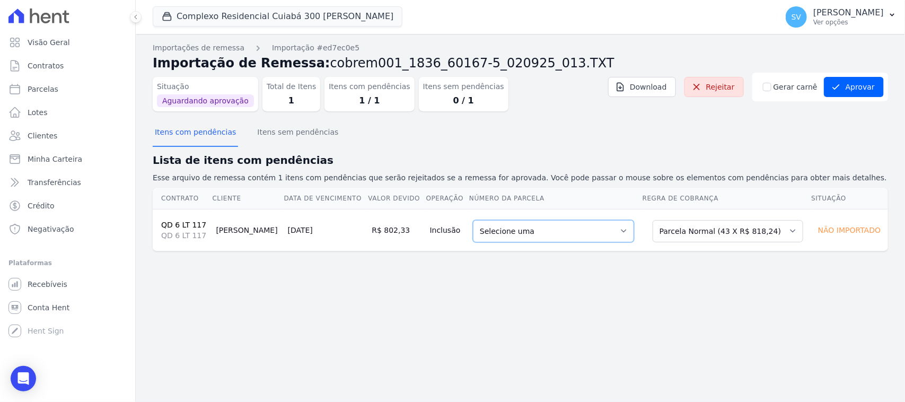
click at [533, 234] on select "Selecione uma 8 - [DATE] - R$ 818,24 - Agendado 9 - [DATE] - R$ 818,24 - Agenda…" at bounding box center [553, 231] width 161 height 22
drag, startPoint x: 348, startPoint y: 231, endPoint x: 382, endPoint y: 245, distance: 36.3
click at [382, 232] on td "R$ 802,33" at bounding box center [396, 230] width 58 height 42
drag, startPoint x: 729, startPoint y: 82, endPoint x: 489, endPoint y: 56, distance: 241.5
click at [730, 83] on link "Rejeitar" at bounding box center [713, 87] width 59 height 20
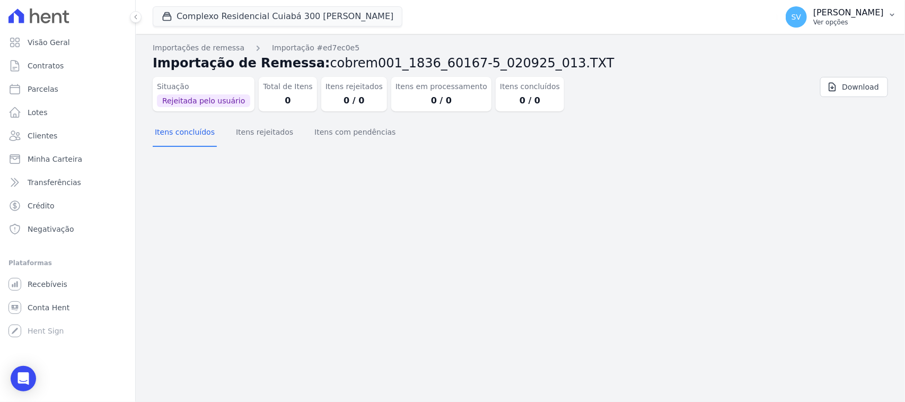
click at [817, 10] on p "[PERSON_NAME]" at bounding box center [848, 12] width 70 height 11
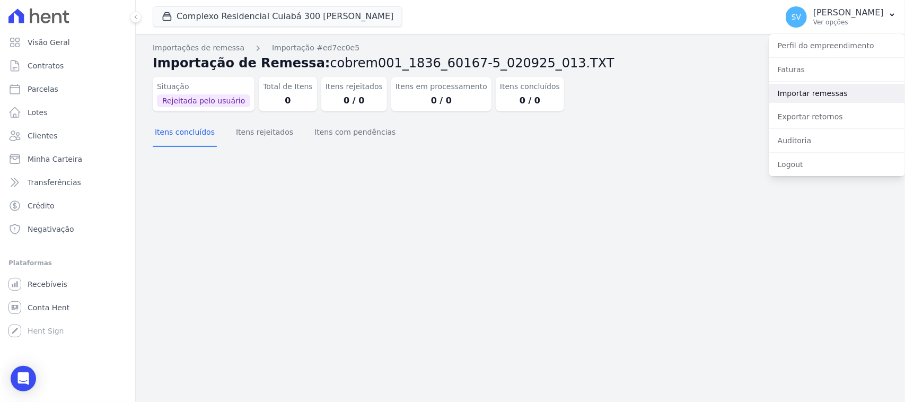
click at [823, 97] on link "Importar remessas" at bounding box center [837, 93] width 136 height 19
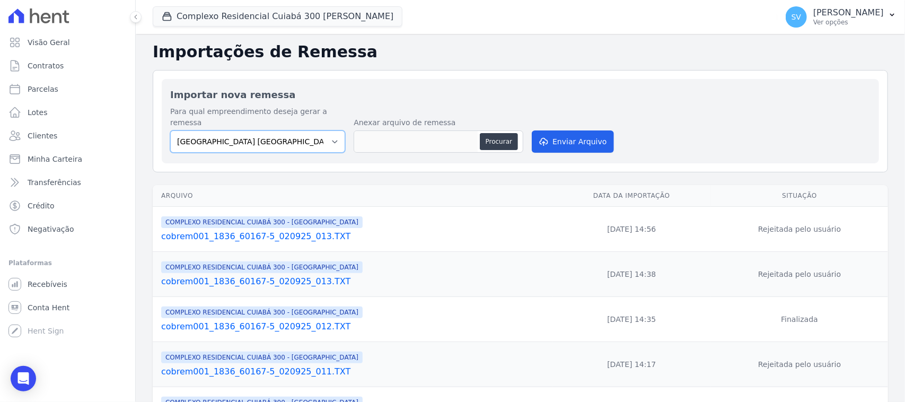
click at [303, 130] on select "[GEOGRAPHIC_DATA] COMPLEXO RESIDENCIAL [GEOGRAPHIC_DATA] 300 - [GEOGRAPHIC_DATA…" at bounding box center [257, 141] width 175 height 22
select select "a999329b-d322-46c5-b2df-9163b092fb9b"
click at [170, 130] on select "[GEOGRAPHIC_DATA] COMPLEXO RESIDENCIAL [GEOGRAPHIC_DATA] 300 - [GEOGRAPHIC_DATA…" at bounding box center [257, 141] width 175 height 22
click at [495, 136] on button "Procurar" at bounding box center [499, 141] width 38 height 17
type input "cobrem001_1836_60167-5_020925_013.TXT"
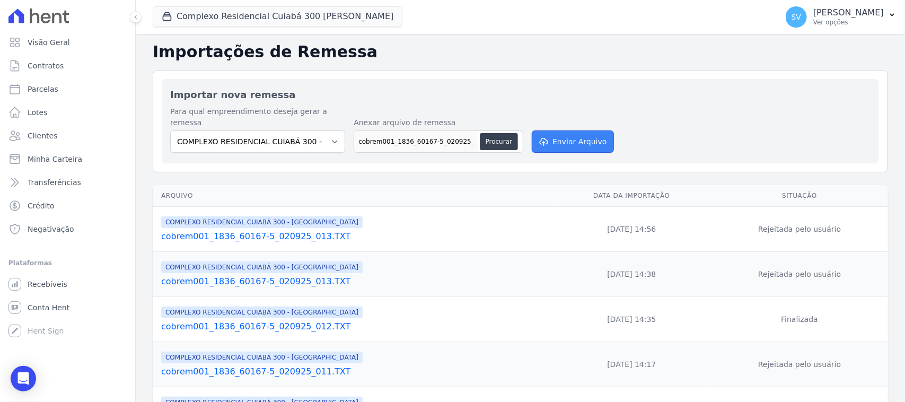
click at [557, 132] on button "Enviar Arquivo" at bounding box center [572, 141] width 82 height 22
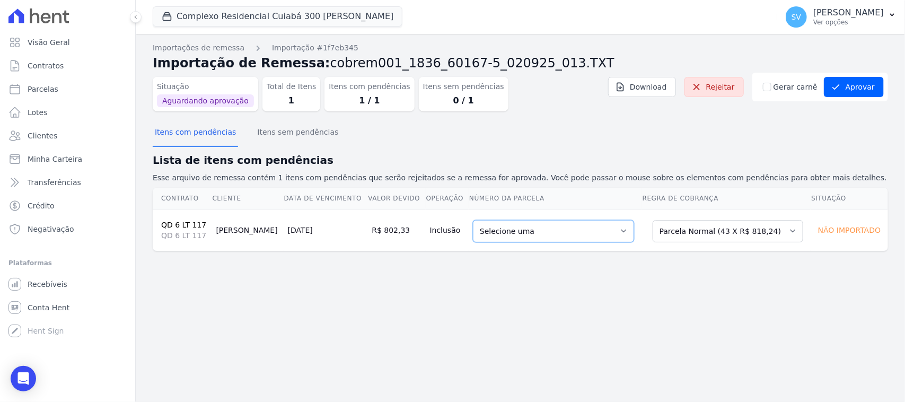
click at [497, 234] on select "Selecione uma 8 - [DATE] - R$ 818,24 - Agendado 9 - [DATE] - R$ 818,24 - Agenda…" at bounding box center [553, 231] width 161 height 22
drag, startPoint x: 609, startPoint y: 281, endPoint x: 855, endPoint y: 255, distance: 246.7
click at [614, 279] on div "Importações de remessa Importação #1f7eb345 Importação de Remessa: cobrem001_18…" at bounding box center [520, 218] width 769 height 368
click at [737, 85] on link "Rejeitar" at bounding box center [713, 87] width 59 height 20
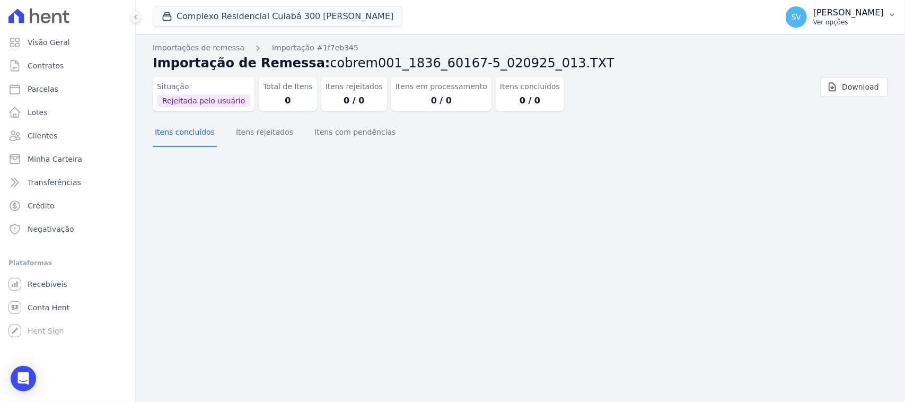
click at [813, 14] on p "[PERSON_NAME]" at bounding box center [848, 12] width 70 height 11
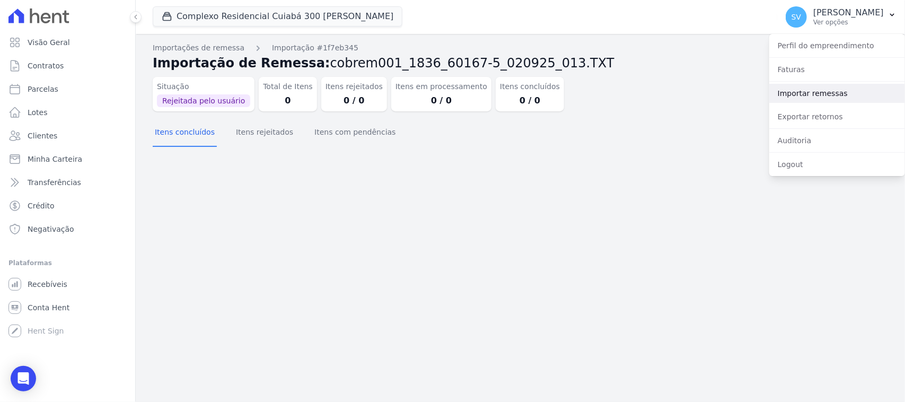
click at [800, 96] on link "Importar remessas" at bounding box center [837, 93] width 136 height 19
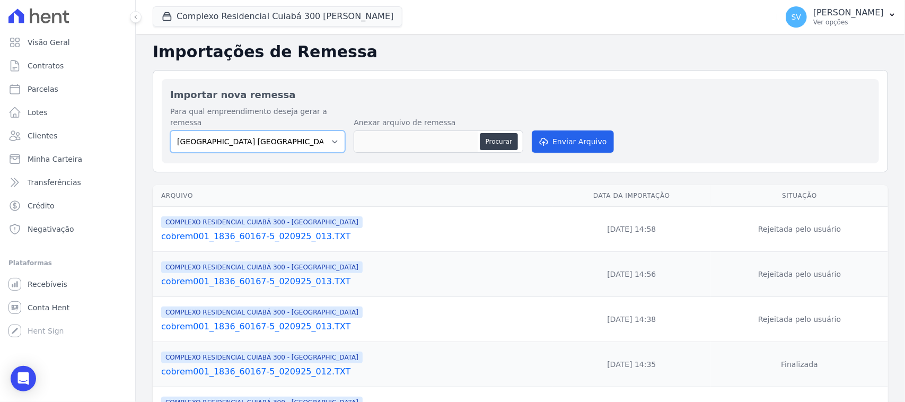
click at [329, 130] on select "[GEOGRAPHIC_DATA] COMPLEXO RESIDENCIAL [GEOGRAPHIC_DATA] 300 - [GEOGRAPHIC_DATA…" at bounding box center [257, 141] width 175 height 22
select select "a999329b-d322-46c5-b2df-9163b092fb9b"
click at [170, 130] on select "[GEOGRAPHIC_DATA] COMPLEXO RESIDENCIAL [GEOGRAPHIC_DATA] 300 - [GEOGRAPHIC_DATA…" at bounding box center [257, 141] width 175 height 22
click at [490, 133] on button "Procurar" at bounding box center [499, 141] width 38 height 17
type input "cobrem001_1836_60167-5_020925_016.TXT"
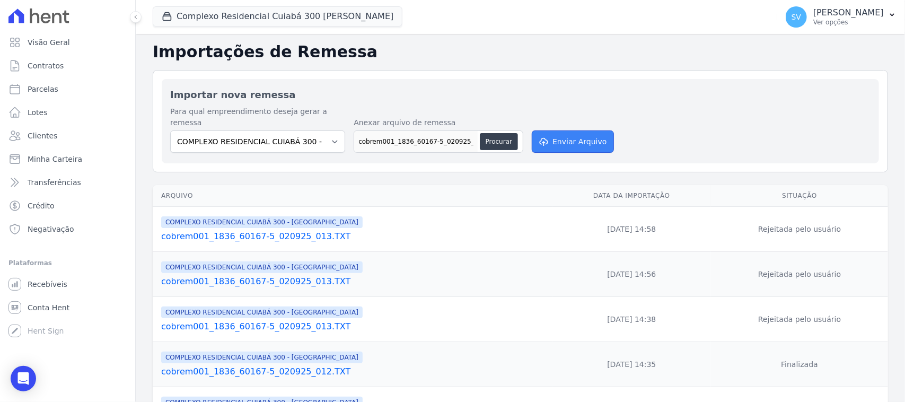
click at [573, 135] on button "Enviar Arquivo" at bounding box center [572, 141] width 82 height 22
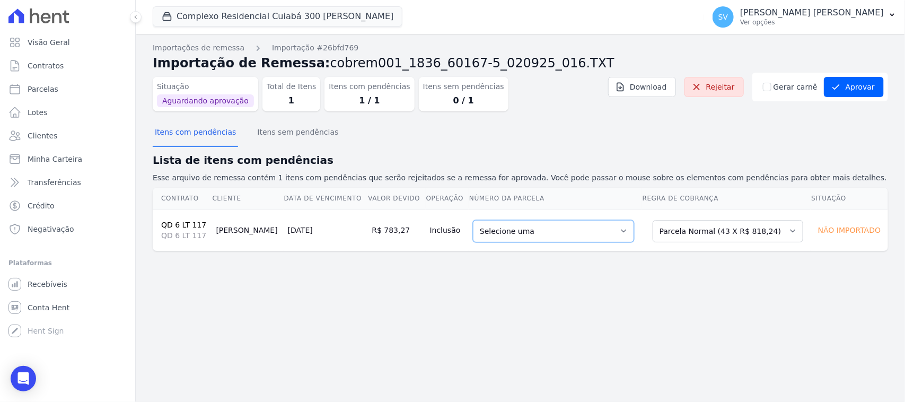
click at [557, 229] on select "Selecione uma 8 - 20/10/2025 - R$ 818,24 - Agendado 9 - 20/11/2025 - R$ 818,24 …" at bounding box center [553, 231] width 161 height 22
click at [170, 123] on button "Itens com pendências" at bounding box center [195, 133] width 85 height 28
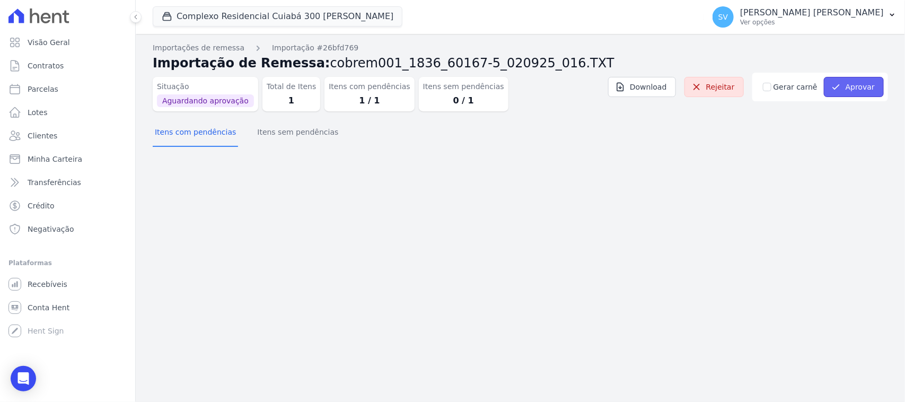
drag, startPoint x: 849, startPoint y: 81, endPoint x: 902, endPoint y: 101, distance: 57.2
click at [848, 81] on button "Aprovar" at bounding box center [853, 87] width 60 height 20
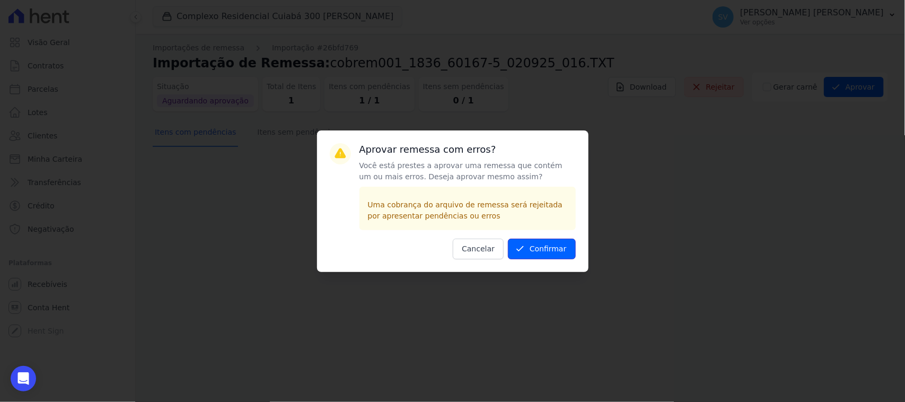
click at [518, 250] on icon "submit" at bounding box center [520, 248] width 11 height 11
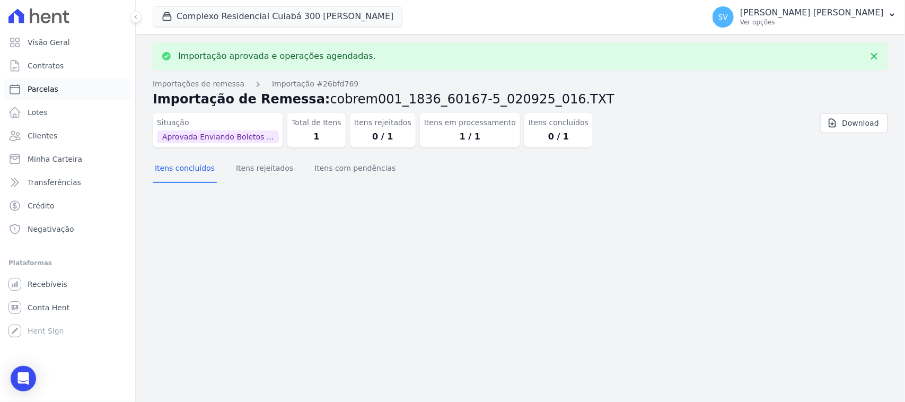
click at [52, 91] on span "Parcelas" at bounding box center [43, 89] width 31 height 11
select select
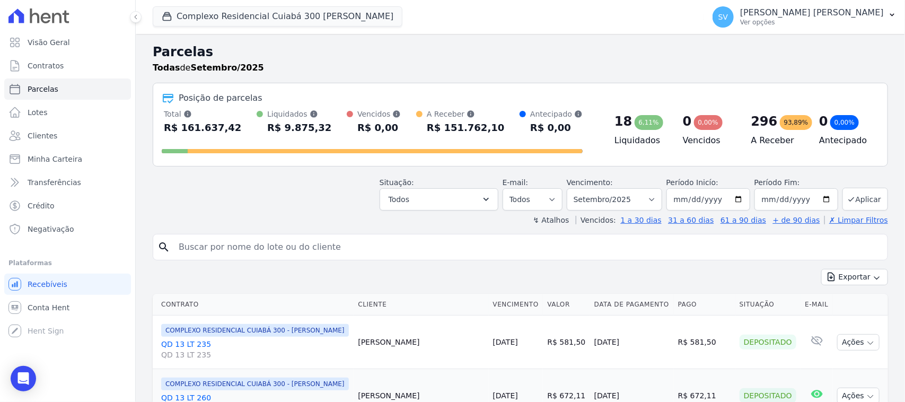
click at [286, 250] on input "search" at bounding box center [527, 246] width 711 height 21
drag, startPoint x: 286, startPoint y: 250, endPoint x: 255, endPoint y: 244, distance: 31.2
click at [263, 236] on div "search" at bounding box center [520, 247] width 735 height 26
click at [252, 246] on input "search" at bounding box center [527, 246] width 711 height 21
type input "[PERSON_NAME]"
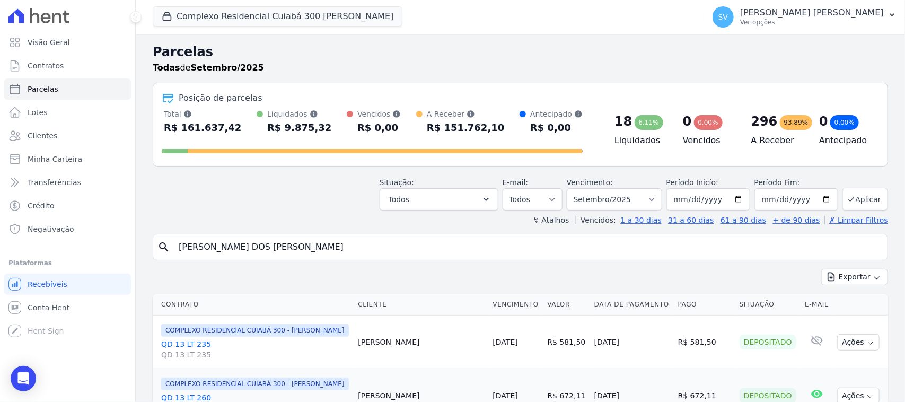
select select
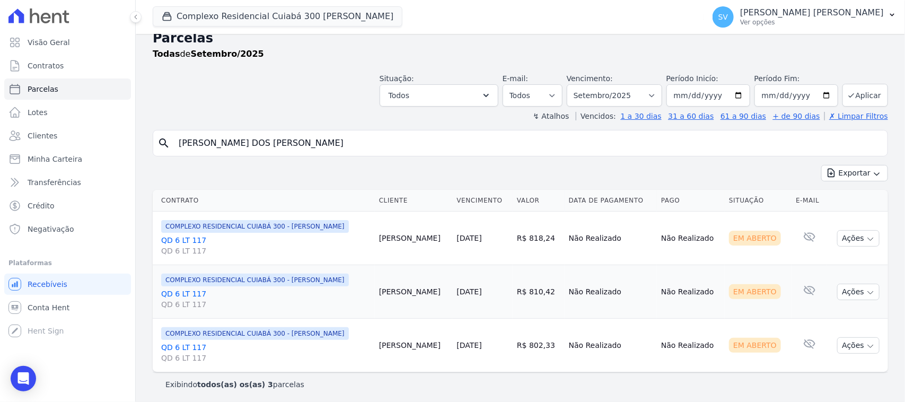
scroll to position [17, 0]
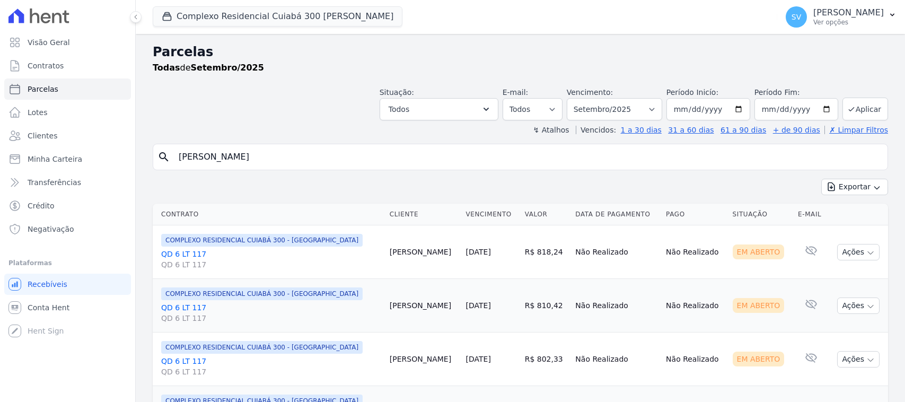
select select
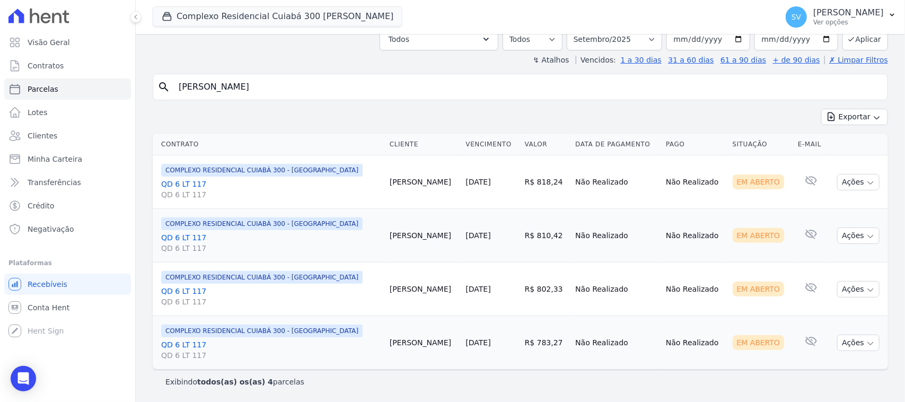
scroll to position [70, 0]
click at [845, 338] on button "Ações" at bounding box center [858, 342] width 42 height 16
click at [820, 367] on link "Ver boleto" at bounding box center [854, 367] width 102 height 20
